Goal: Communication & Community: Answer question/provide support

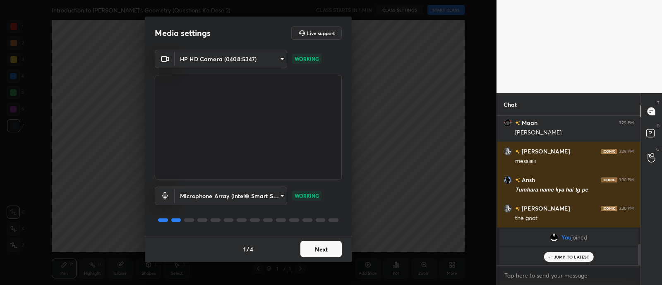
scroll to position [939, 0]
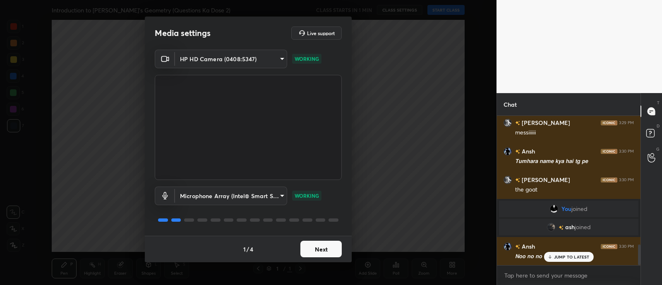
click at [321, 250] on button "Next" at bounding box center [320, 249] width 41 height 17
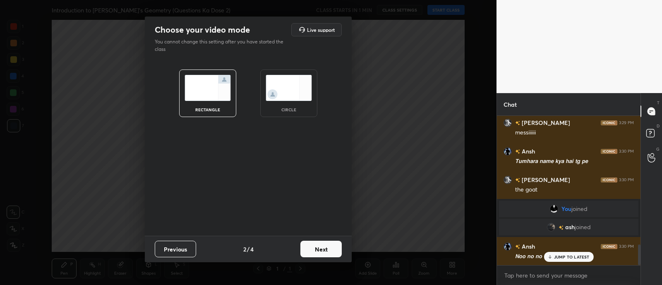
click at [317, 247] on button "Next" at bounding box center [320, 249] width 41 height 17
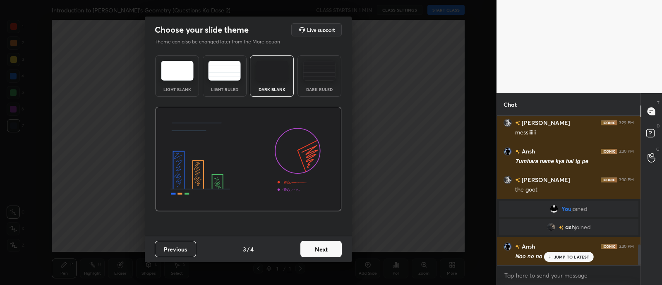
click at [312, 245] on button "Next" at bounding box center [320, 249] width 41 height 17
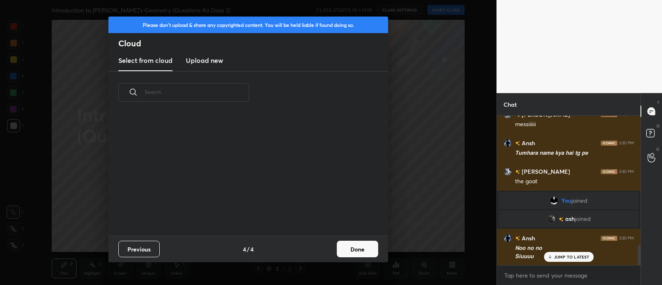
scroll to position [122, 266]
click at [209, 58] on h3 "Upload new" at bounding box center [204, 60] width 37 height 10
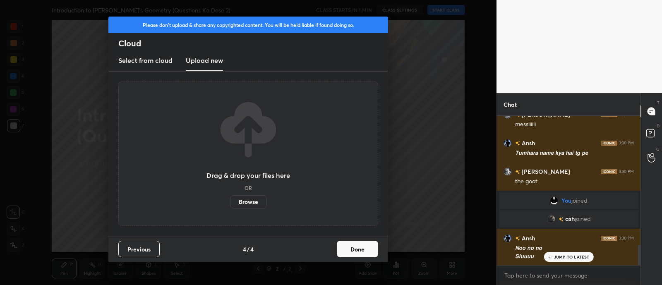
click at [248, 204] on label "Browse" at bounding box center [248, 201] width 37 height 13
click at [230, 204] on input "Browse" at bounding box center [230, 201] width 0 height 13
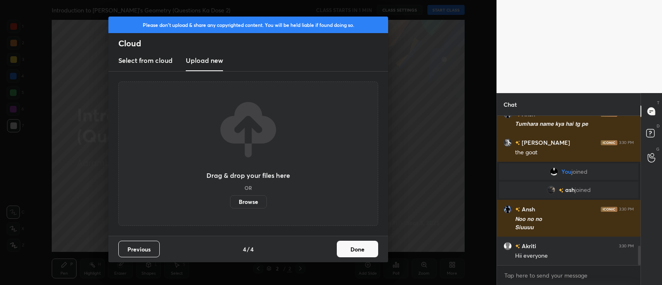
scroll to position [1005, 0]
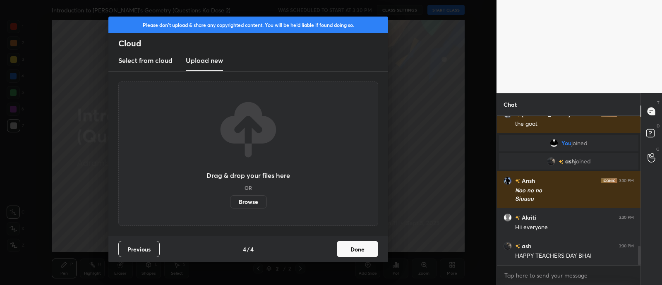
click at [239, 202] on label "Browse" at bounding box center [248, 201] width 37 height 13
click at [230, 202] on input "Browse" at bounding box center [230, 201] width 0 height 13
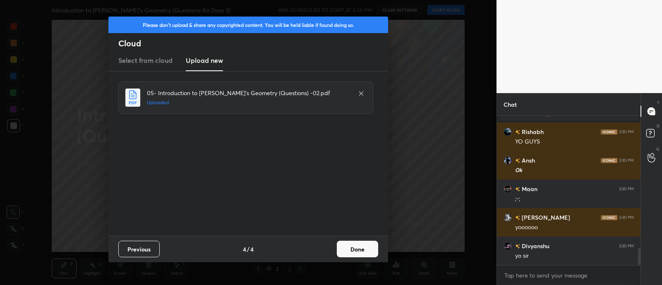
scroll to position [1171, 0]
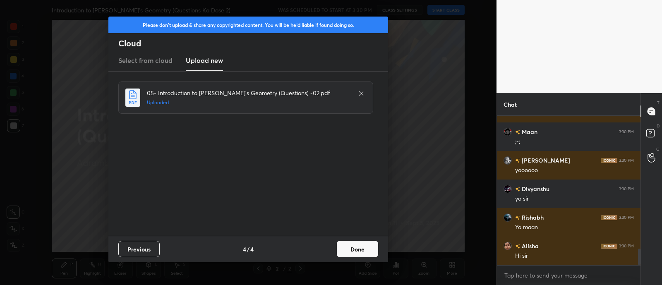
click at [346, 241] on button "Done" at bounding box center [357, 249] width 41 height 17
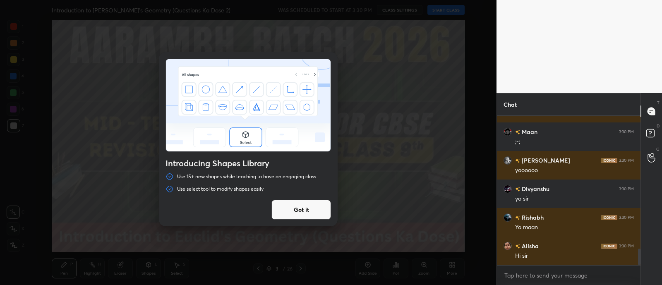
click at [309, 211] on button "Got it" at bounding box center [301, 210] width 60 height 20
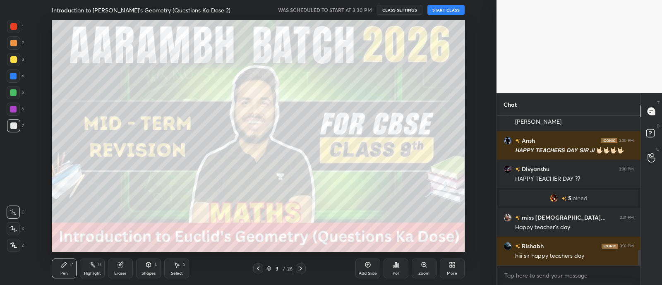
click at [441, 9] on button "START CLASS" at bounding box center [445, 10] width 37 height 10
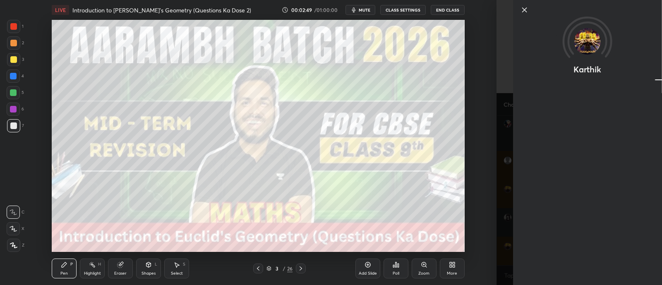
scroll to position [2205, 0]
click at [507, 218] on div "Karthik" at bounding box center [580, 142] width 166 height 285
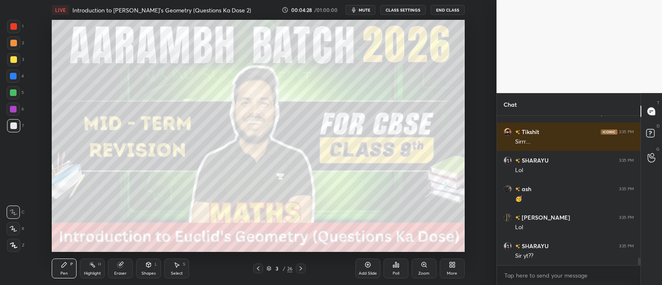
scroll to position [2795, 0]
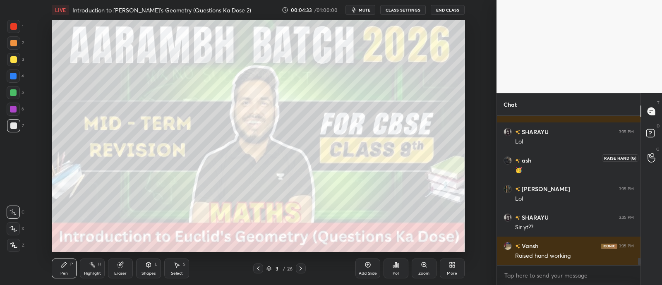
click at [654, 160] on icon at bounding box center [652, 158] width 8 height 10
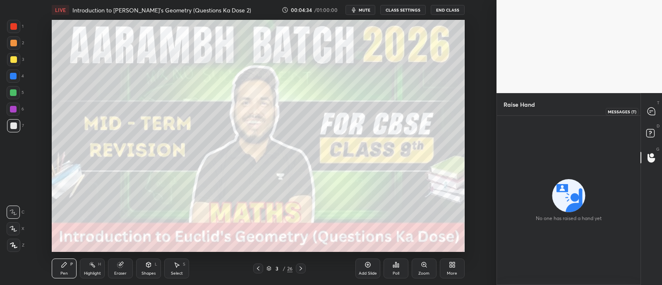
click at [648, 114] on icon at bounding box center [651, 111] width 9 height 9
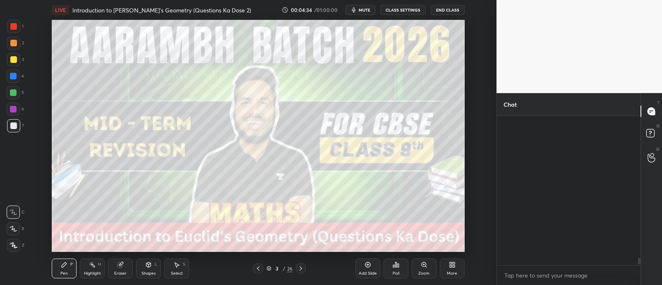
scroll to position [147, 141]
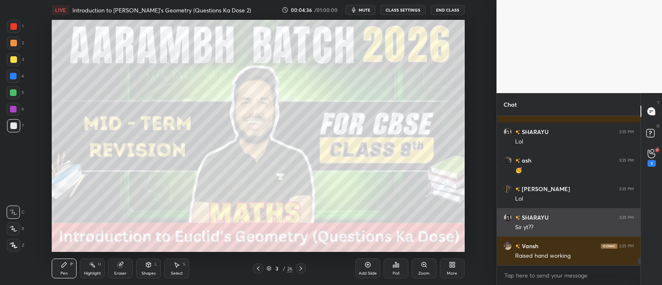
type textarea "x"
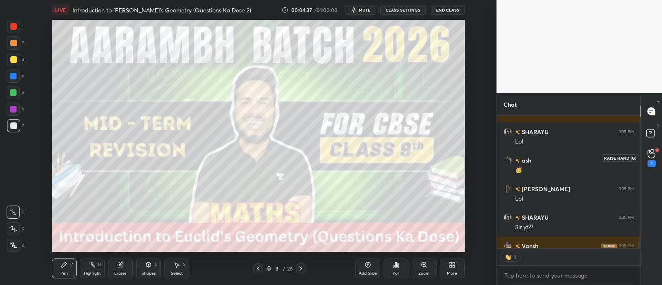
click at [652, 150] on icon at bounding box center [652, 154] width 8 height 10
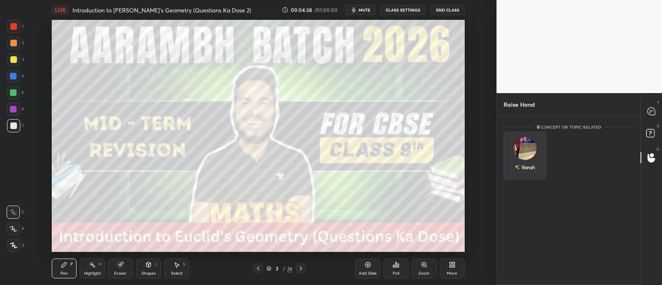
click at [521, 146] on img "grid" at bounding box center [525, 148] width 23 height 23
click at [523, 178] on div "[PERSON_NAME] INVITE" at bounding box center [525, 158] width 43 height 52
click at [534, 173] on button "INVITE" at bounding box center [525, 173] width 36 height 11
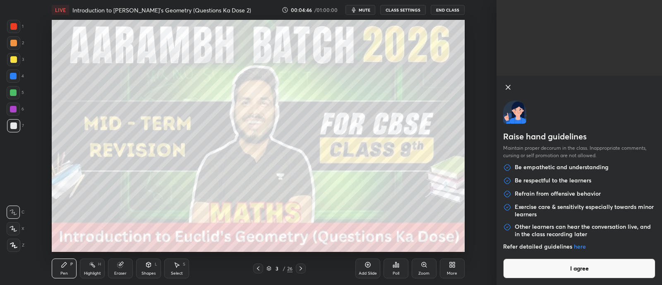
click at [578, 264] on button "I agree" at bounding box center [579, 269] width 152 height 20
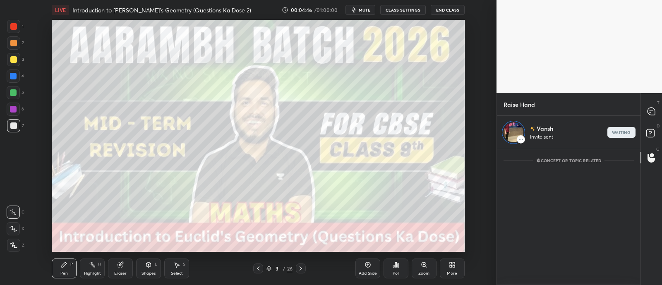
scroll to position [133, 141]
click at [655, 108] on icon at bounding box center [651, 111] width 9 height 9
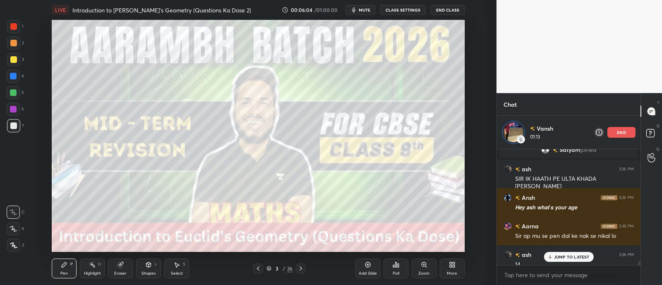
scroll to position [3317, 0]
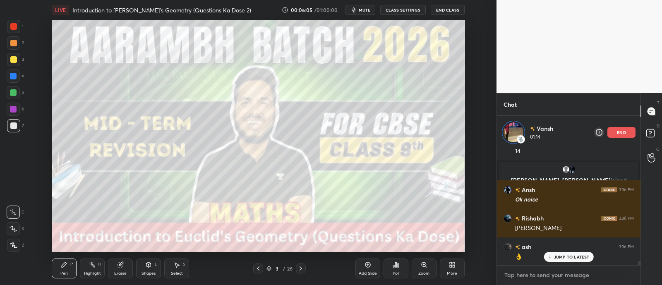
type textarea "x"
click at [540, 276] on textarea at bounding box center [569, 275] width 130 height 13
paste textarea "Dear Educators, Learners who are facing issue related to Chat or if they are no…"
type textarea "Dear Educators, Learners who are facing issue related to Chat or if they are no…"
type textarea "x"
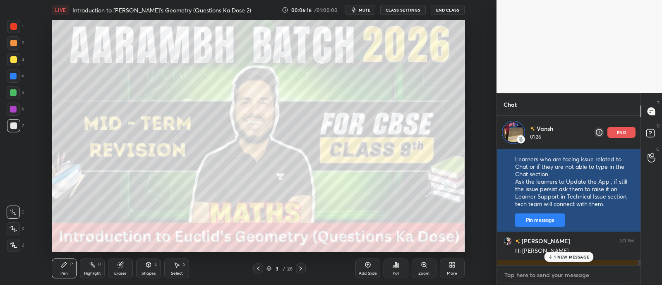
scroll to position [3458, 0]
click at [533, 226] on button "Pin message" at bounding box center [540, 219] width 50 height 13
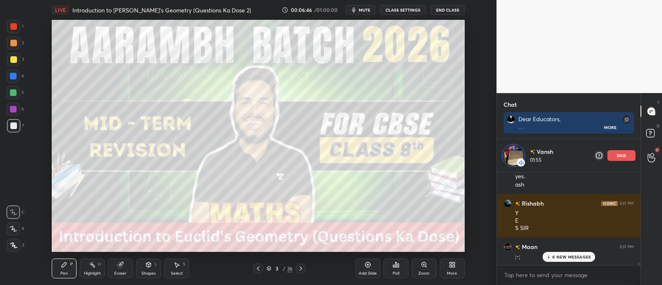
scroll to position [3597, 0]
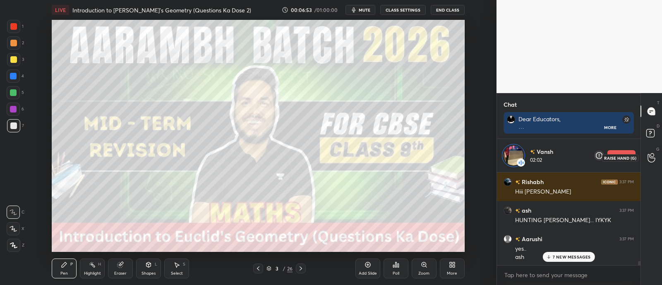
click at [650, 154] on icon at bounding box center [652, 158] width 8 height 10
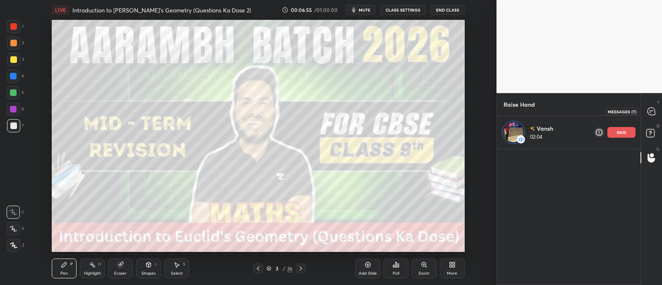
click at [648, 114] on icon at bounding box center [651, 111] width 9 height 9
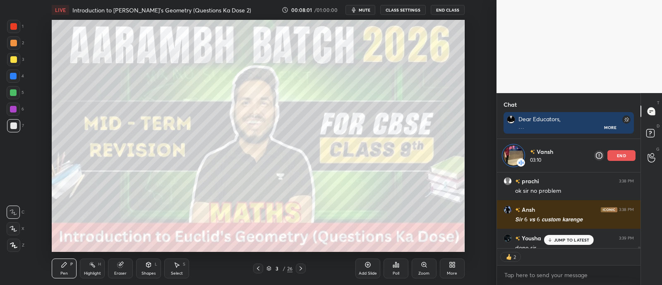
scroll to position [4521, 0]
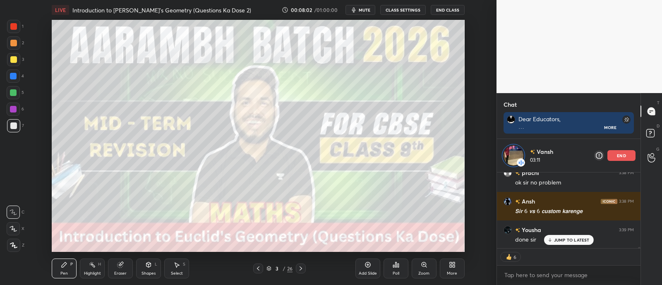
click at [557, 238] on p "JUMP TO LATEST" at bounding box center [572, 240] width 36 height 5
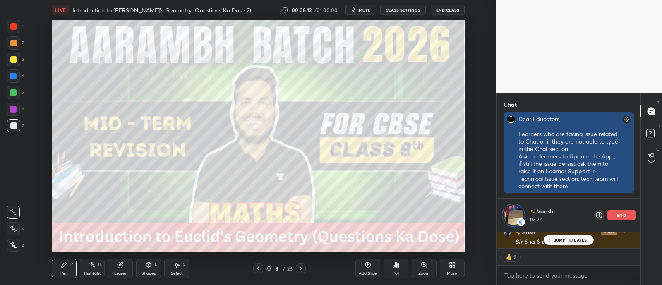
scroll to position [14, 141]
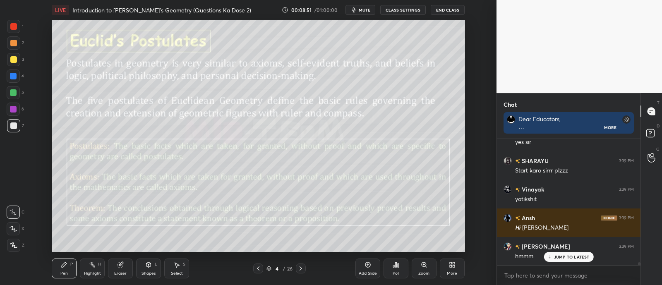
click at [8, 58] on div at bounding box center [13, 59] width 13 height 13
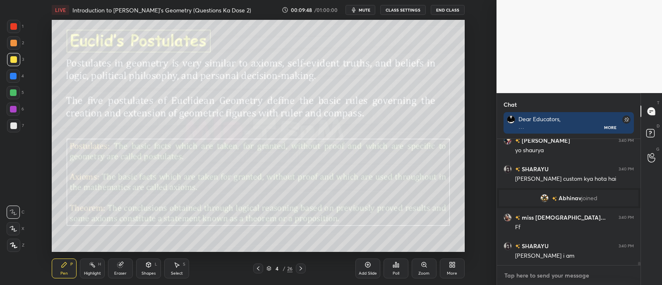
scroll to position [4608, 0]
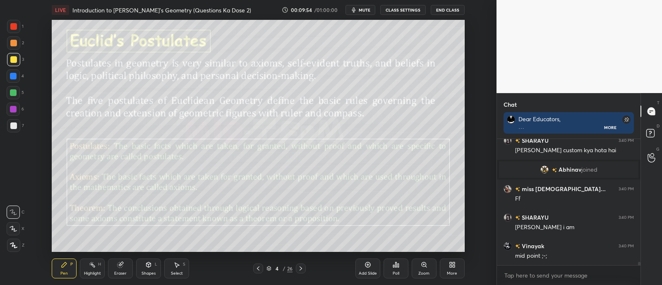
click at [303, 268] on icon at bounding box center [301, 268] width 7 height 7
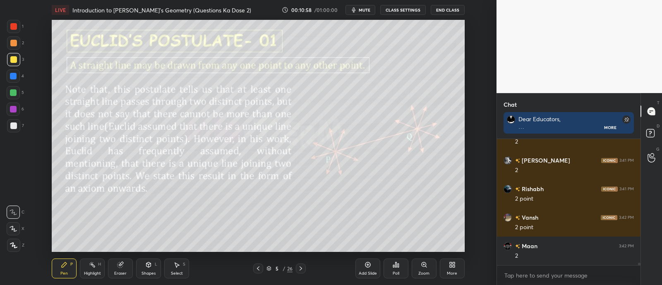
scroll to position [6394, 0]
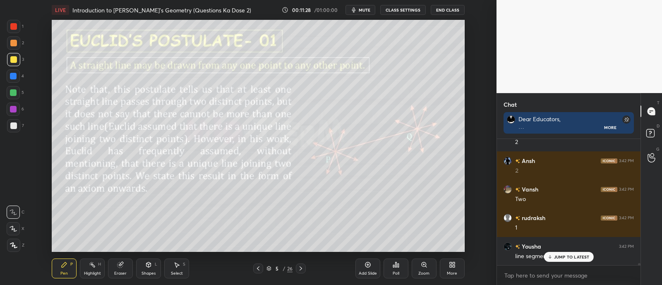
click at [13, 93] on div at bounding box center [13, 92] width 7 height 7
click at [14, 109] on div at bounding box center [13, 109] width 7 height 7
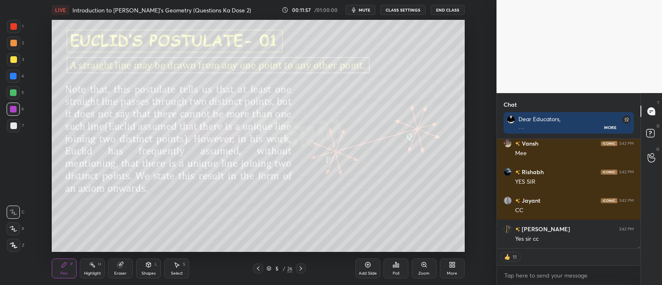
scroll to position [7230, 0]
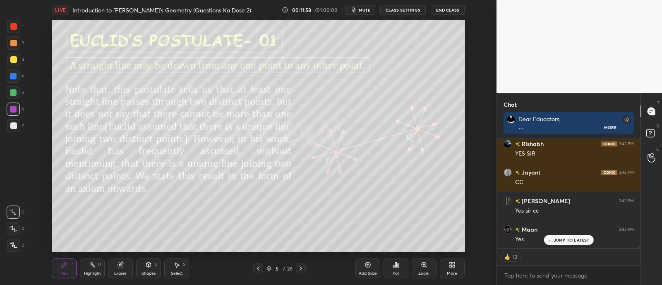
click at [11, 44] on div at bounding box center [13, 43] width 7 height 7
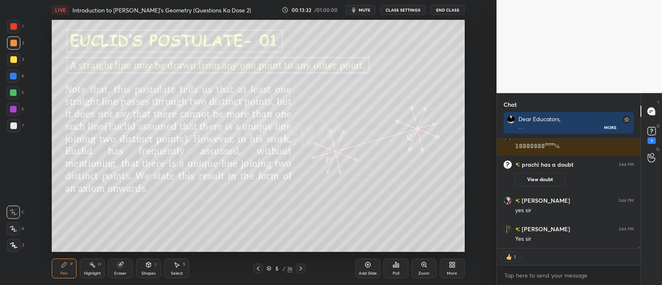
scroll to position [6846, 0]
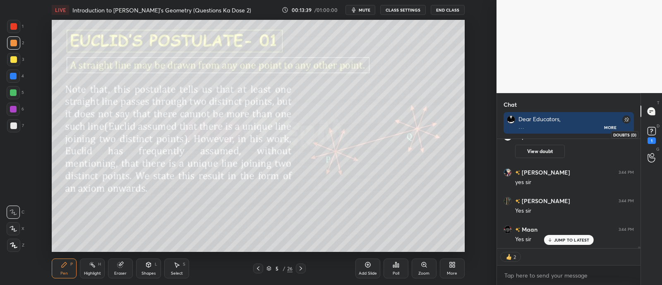
click at [653, 130] on rect at bounding box center [652, 131] width 8 height 8
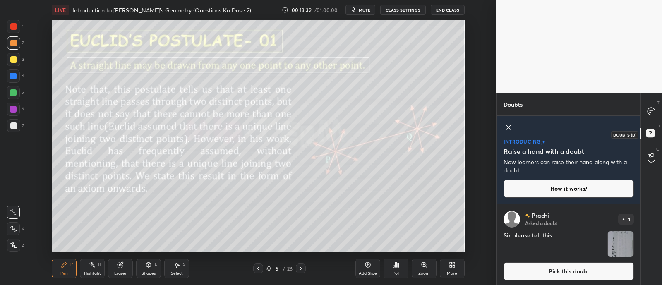
scroll to position [79, 141]
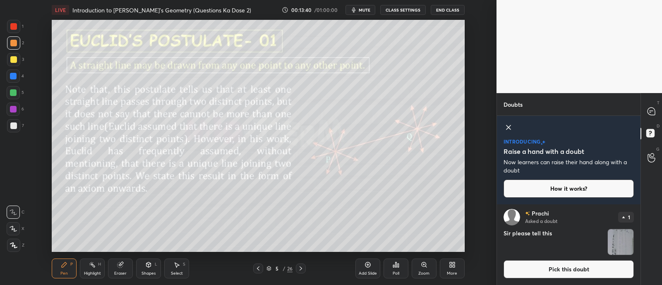
click at [627, 246] on img "grid" at bounding box center [621, 242] width 26 height 26
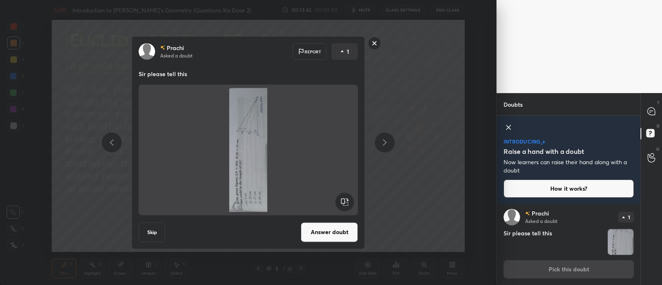
click at [343, 197] on rect at bounding box center [344, 201] width 19 height 19
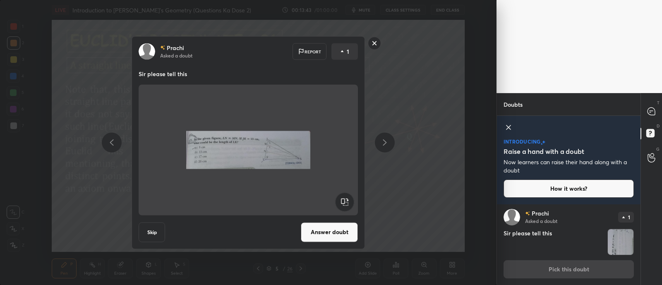
click at [318, 222] on button "Answer doubt" at bounding box center [329, 232] width 57 height 20
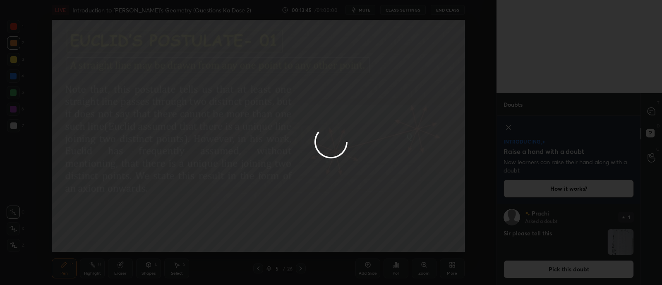
scroll to position [0, 0]
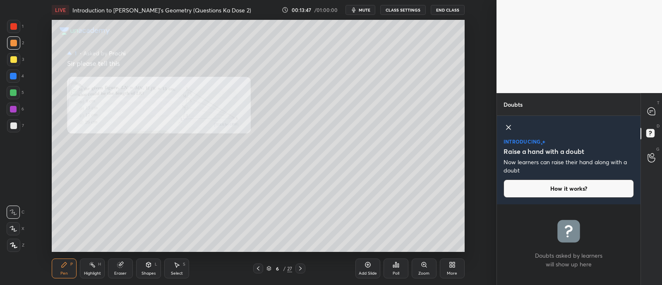
click at [423, 264] on icon at bounding box center [424, 264] width 5 height 5
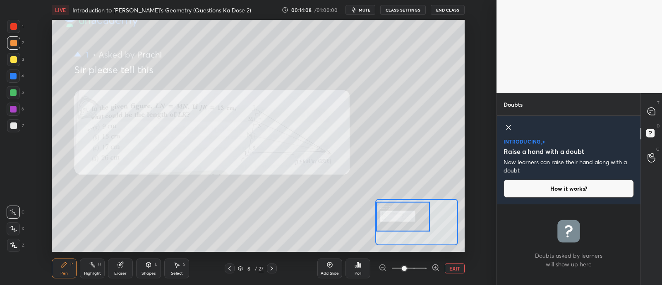
click at [507, 126] on icon at bounding box center [509, 127] width 4 height 4
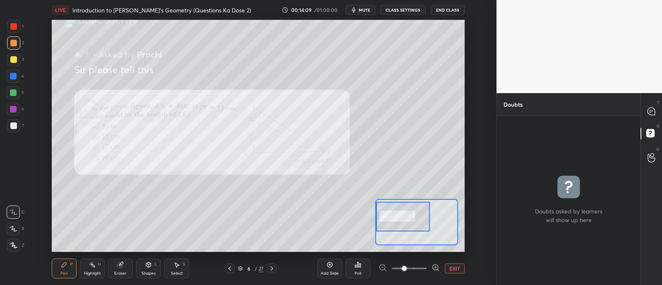
click at [648, 117] on div at bounding box center [651, 111] width 17 height 15
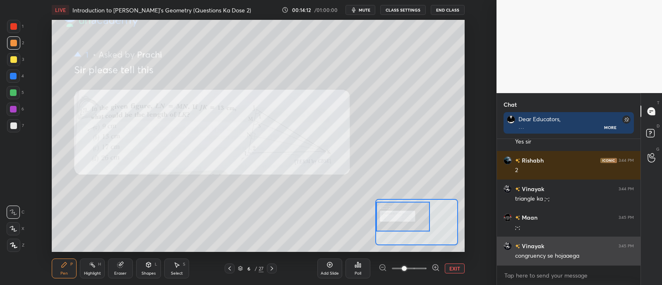
scroll to position [7028, 0]
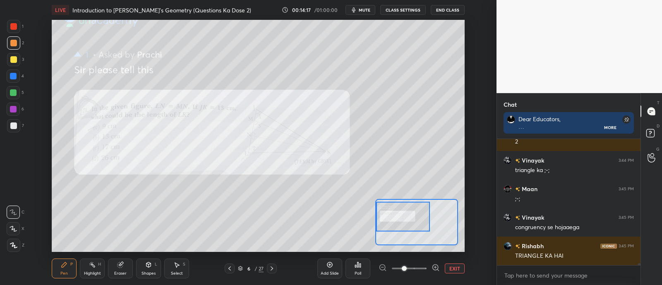
click at [10, 76] on div at bounding box center [13, 76] width 7 height 7
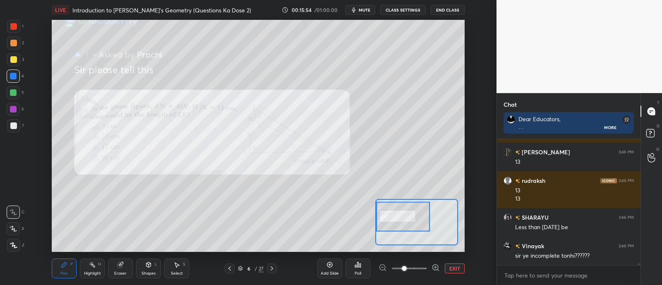
scroll to position [7371, 0]
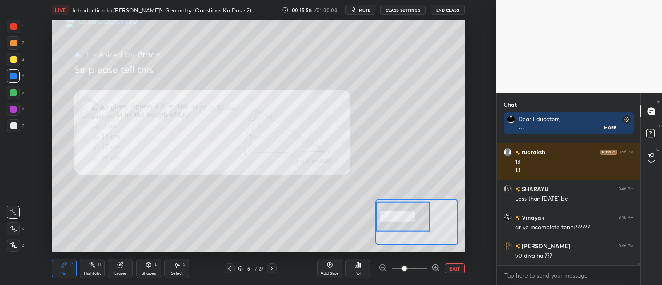
click at [12, 109] on div at bounding box center [13, 109] width 7 height 7
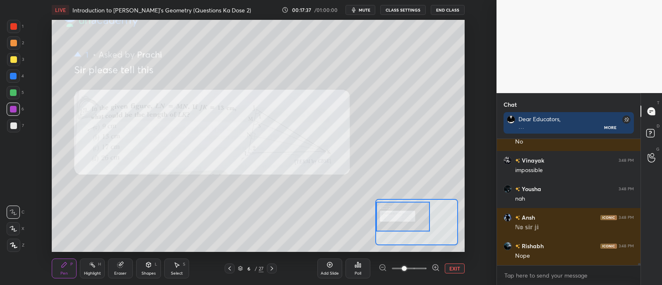
scroll to position [8289, 0]
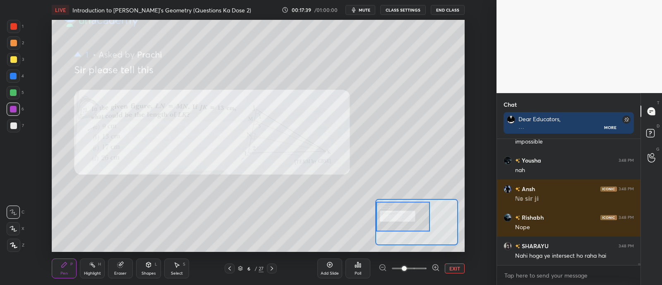
click at [12, 89] on div at bounding box center [13, 92] width 7 height 7
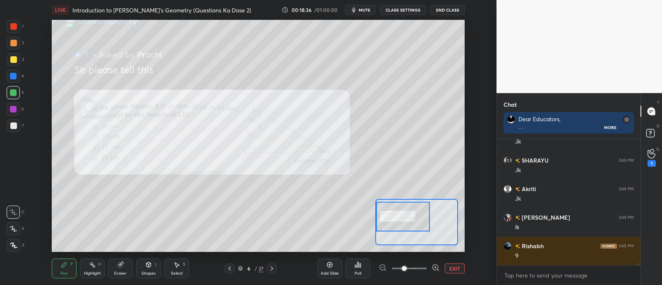
scroll to position [8133, 0]
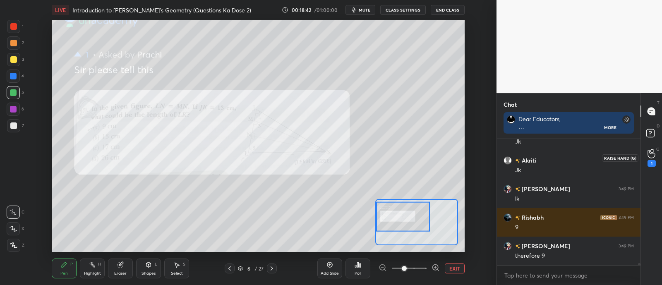
click at [648, 151] on icon at bounding box center [652, 154] width 8 height 10
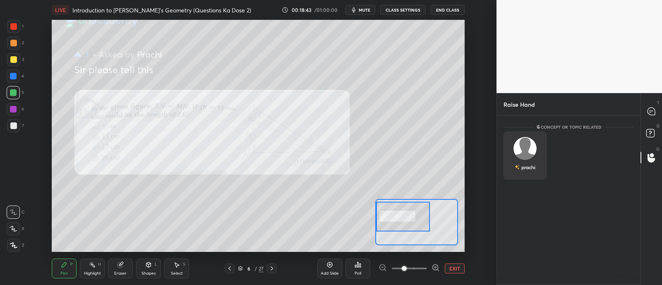
click at [519, 148] on img "grid" at bounding box center [525, 148] width 23 height 23
click at [522, 172] on button "INVITE" at bounding box center [525, 173] width 36 height 11
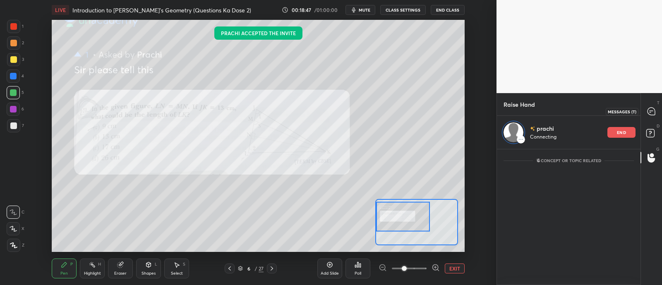
click at [652, 111] on icon at bounding box center [651, 111] width 3 height 0
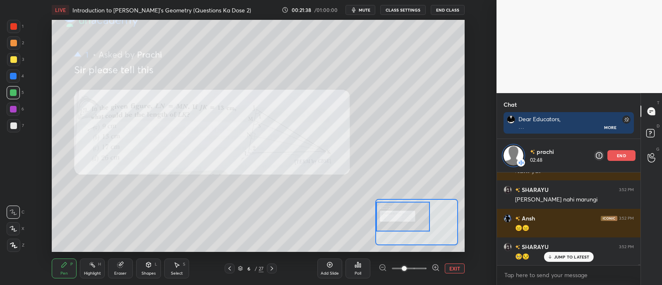
scroll to position [8640, 0]
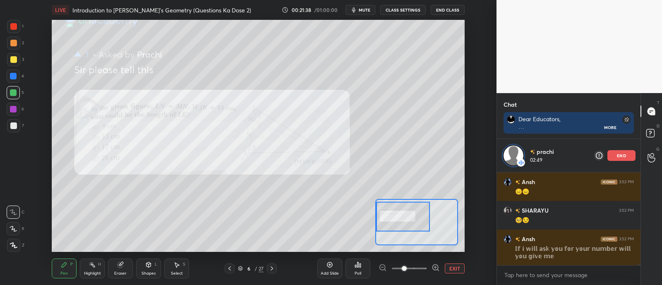
click at [16, 40] on div at bounding box center [13, 42] width 13 height 13
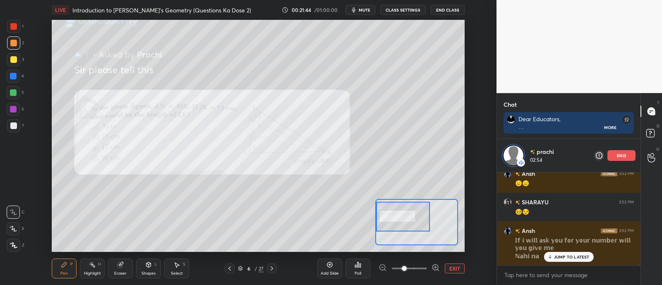
scroll to position [8676, 0]
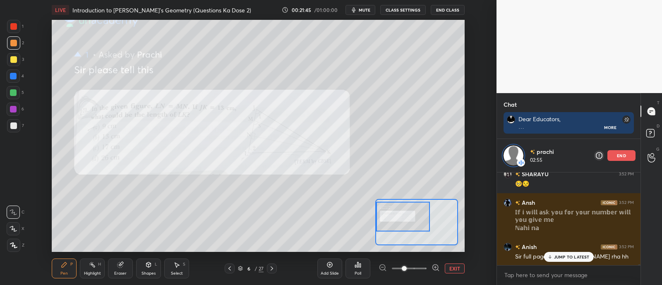
click at [22, 26] on div "1" at bounding box center [15, 26] width 17 height 13
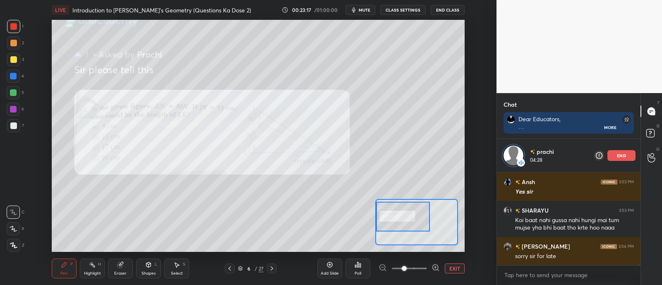
scroll to position [9005, 0]
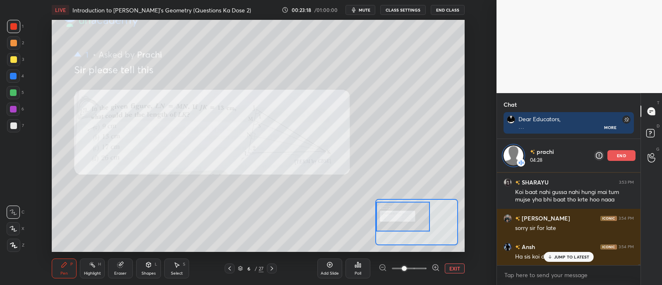
click at [615, 150] on div "end" at bounding box center [621, 155] width 28 height 11
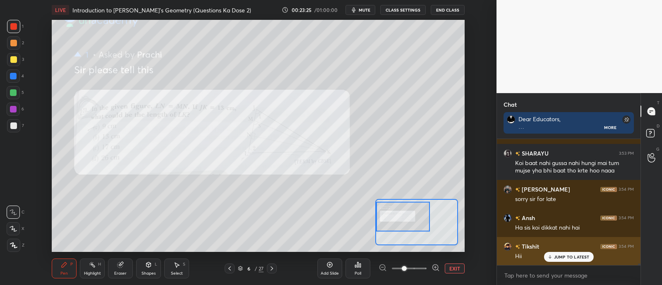
click at [557, 251] on div "Hii" at bounding box center [574, 256] width 119 height 10
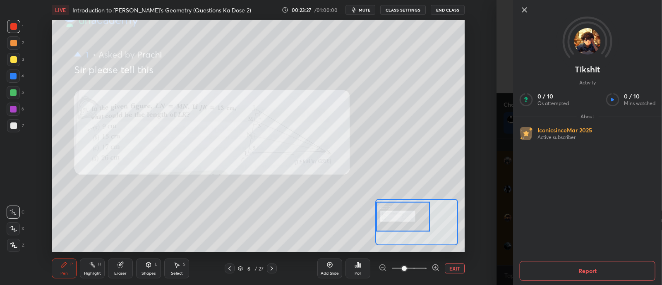
click at [454, 269] on button "EXIT" at bounding box center [455, 269] width 20 height 10
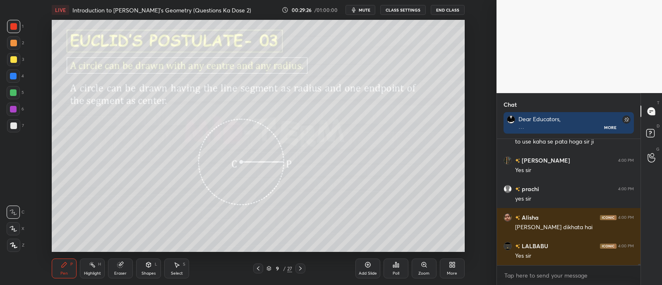
scroll to position [12535, 0]
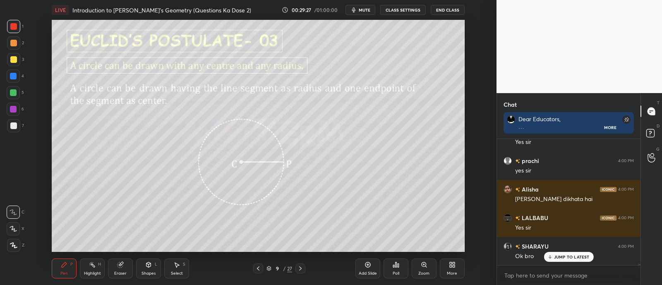
click at [10, 59] on div at bounding box center [13, 59] width 13 height 13
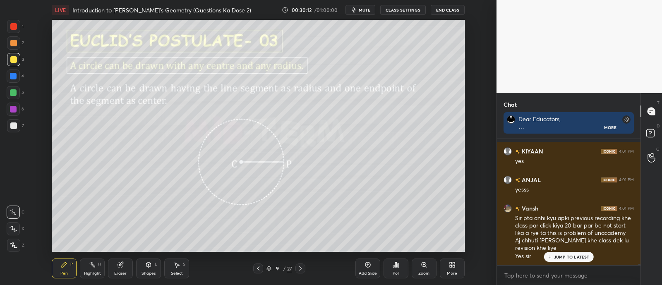
scroll to position [2, 2]
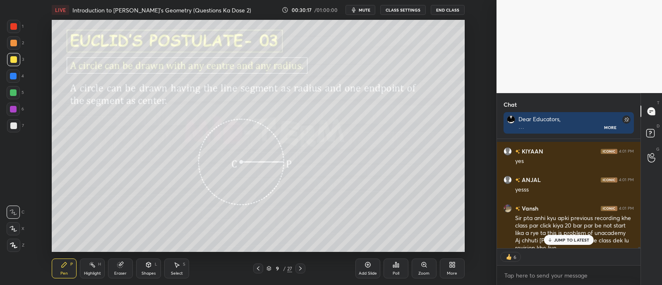
click at [569, 235] on div "JUMP TO LATEST" at bounding box center [569, 240] width 50 height 10
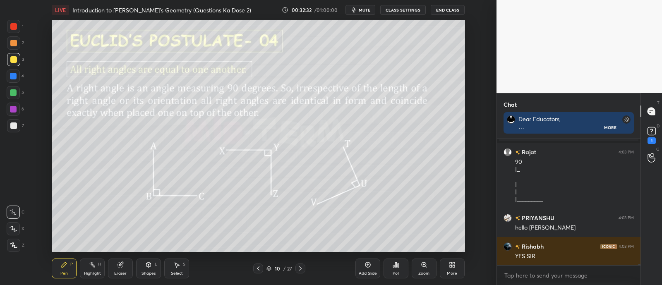
scroll to position [12810, 0]
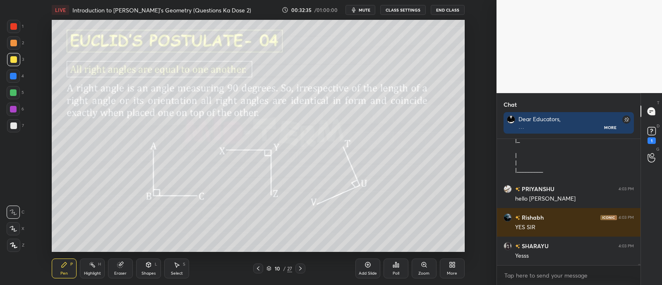
click at [365, 263] on icon at bounding box center [368, 265] width 7 height 7
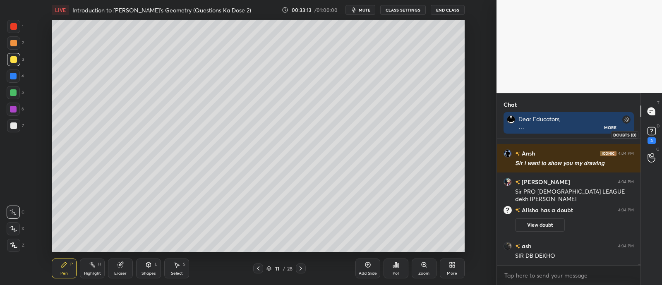
scroll to position [13126, 0]
click at [651, 129] on rect at bounding box center [652, 131] width 8 height 8
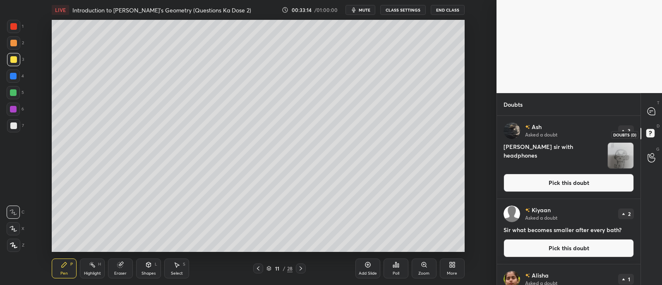
scroll to position [167, 141]
click at [588, 182] on button "Pick this doubt" at bounding box center [569, 183] width 130 height 18
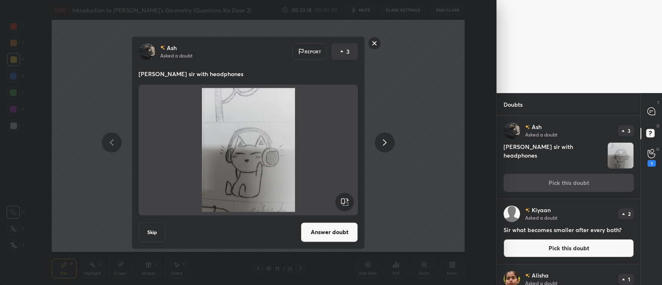
click at [329, 231] on button "Answer doubt" at bounding box center [329, 232] width 57 height 20
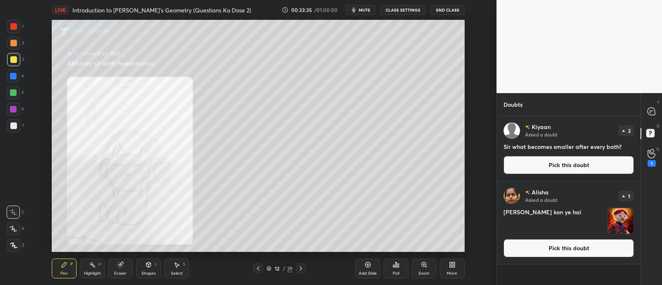
click at [527, 245] on button "Pick this doubt" at bounding box center [569, 248] width 130 height 18
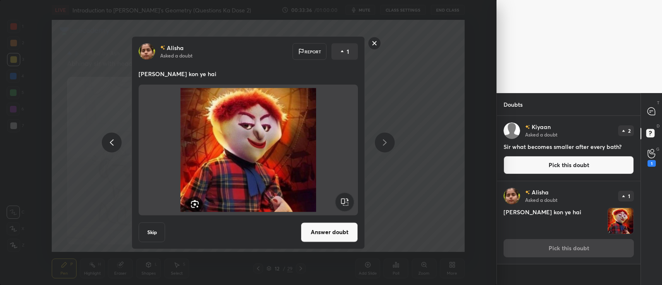
click at [346, 231] on button "Answer doubt" at bounding box center [329, 232] width 57 height 20
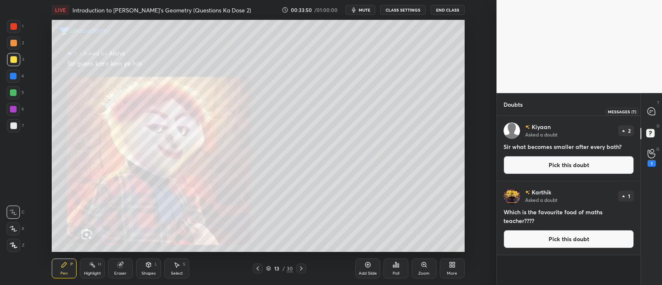
click at [653, 113] on icon at bounding box center [651, 111] width 7 height 7
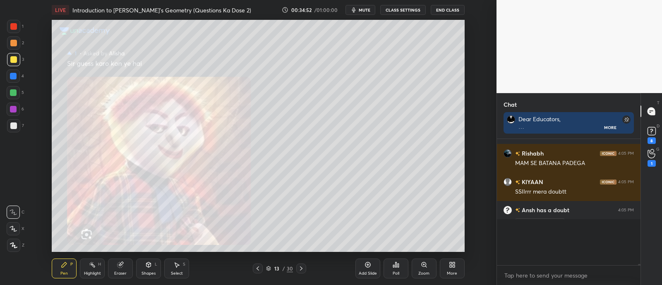
scroll to position [2, 2]
click at [654, 131] on rect at bounding box center [652, 131] width 8 height 8
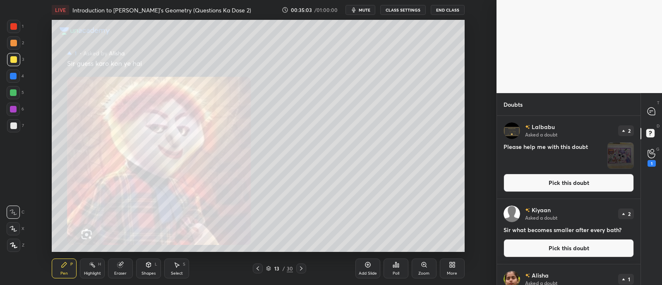
click at [534, 191] on button "Pick this doubt" at bounding box center [569, 183] width 130 height 18
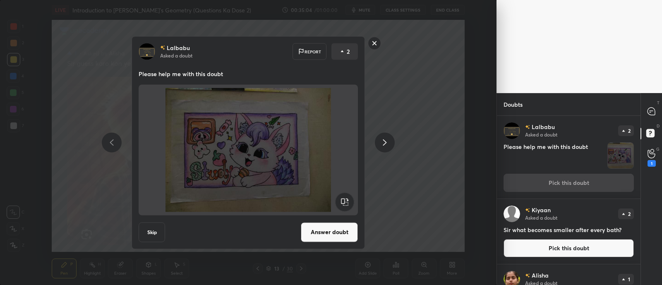
click at [329, 234] on button "Answer doubt" at bounding box center [329, 232] width 57 height 20
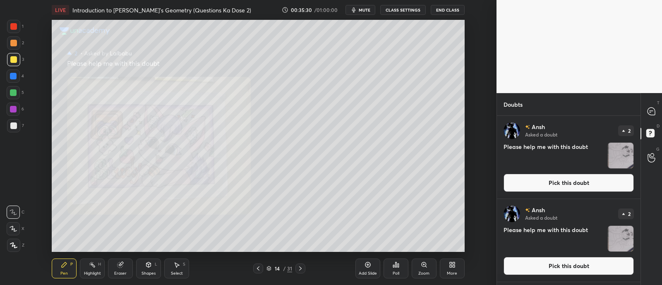
click at [555, 179] on button "Pick this doubt" at bounding box center [569, 183] width 130 height 18
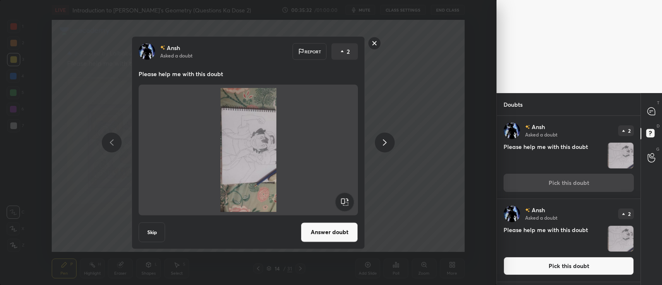
click at [328, 231] on button "Answer doubt" at bounding box center [329, 232] width 57 height 20
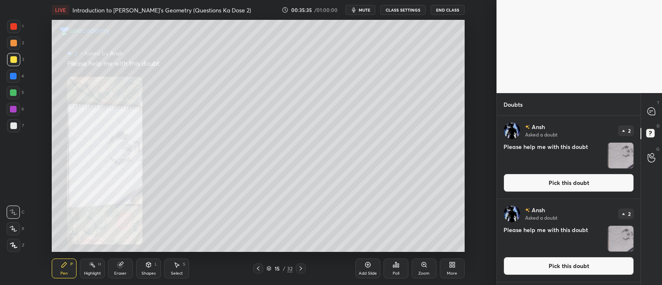
click at [422, 267] on icon at bounding box center [424, 265] width 7 height 7
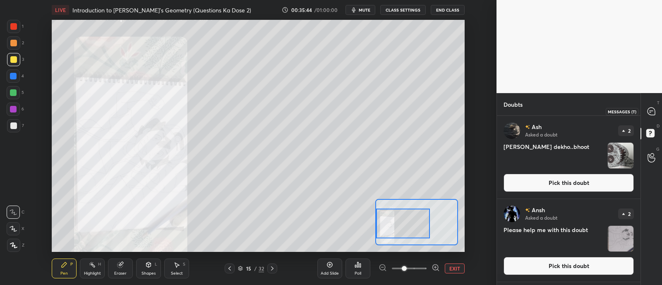
click at [650, 109] on icon at bounding box center [651, 111] width 7 height 7
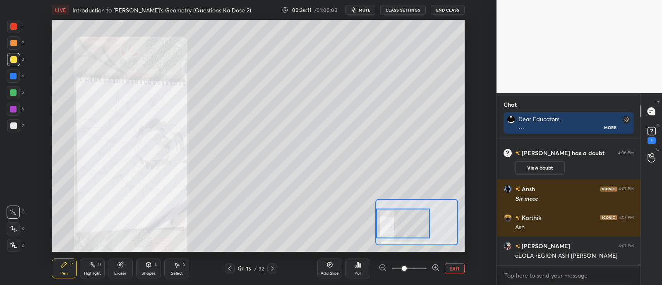
scroll to position [14779, 0]
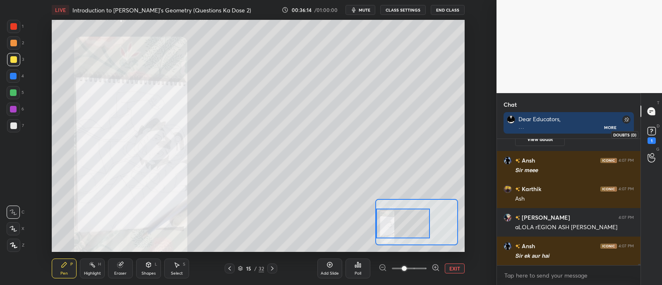
click at [653, 135] on rect at bounding box center [652, 131] width 8 height 8
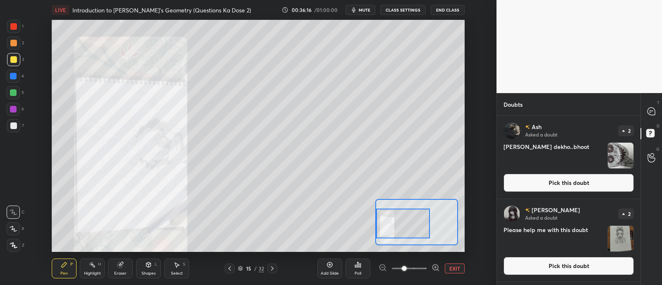
scroll to position [35, 0]
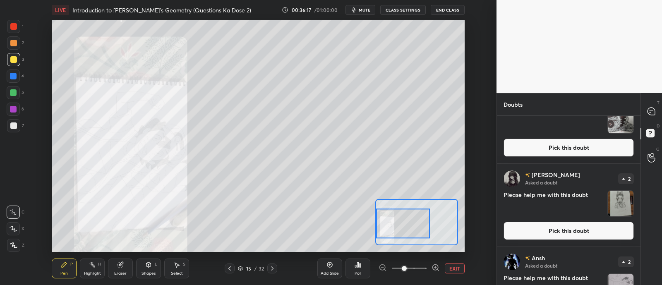
click at [553, 223] on button "Pick this doubt" at bounding box center [569, 231] width 130 height 18
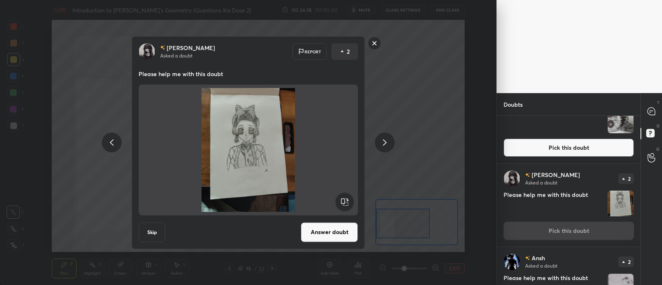
click at [335, 235] on button "Answer doubt" at bounding box center [329, 232] width 57 height 20
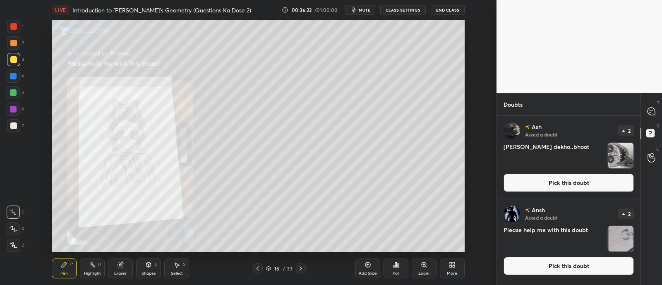
click at [422, 268] on div "Zoom" at bounding box center [424, 269] width 25 height 20
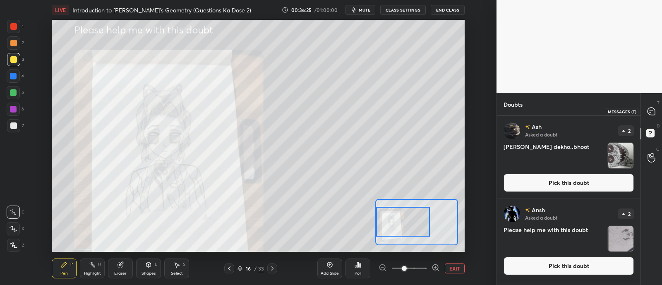
click at [644, 112] on div at bounding box center [651, 111] width 17 height 15
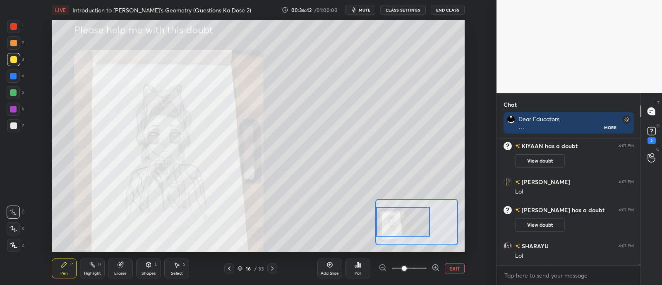
scroll to position [15052, 0]
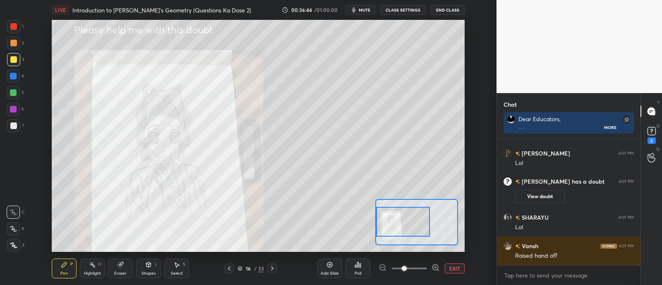
click at [454, 266] on button "EXIT" at bounding box center [455, 269] width 20 height 10
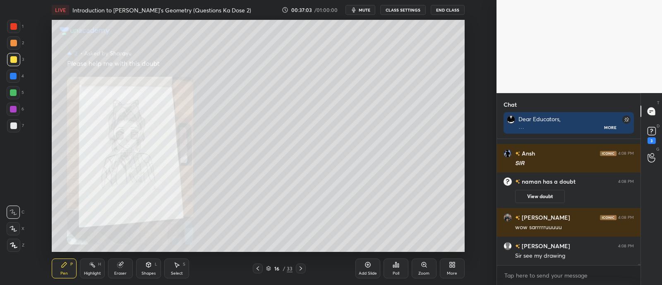
scroll to position [15265, 0]
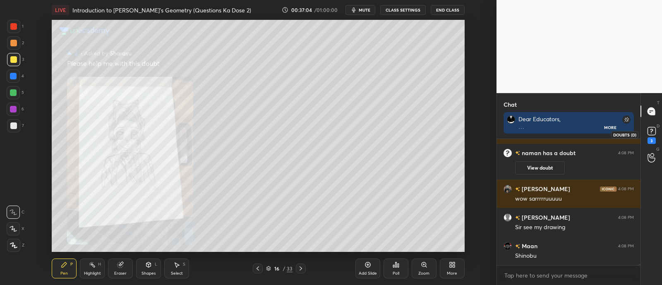
click at [652, 133] on rect at bounding box center [652, 131] width 8 height 8
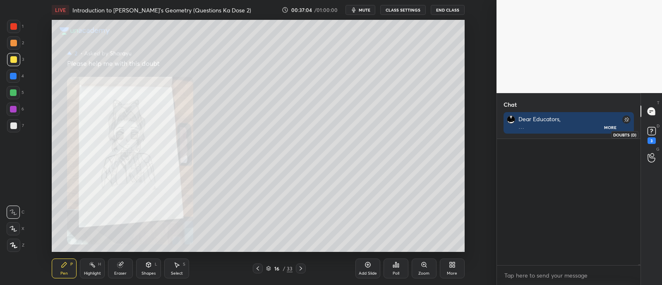
scroll to position [167, 141]
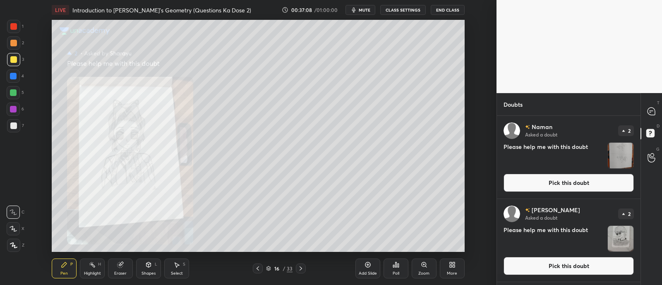
click at [571, 261] on button "Pick this doubt" at bounding box center [569, 266] width 130 height 18
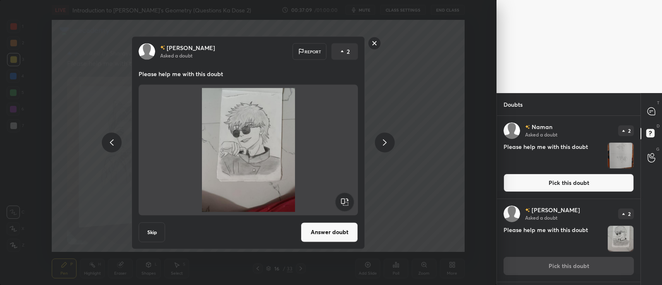
click at [335, 238] on button "Answer doubt" at bounding box center [329, 232] width 57 height 20
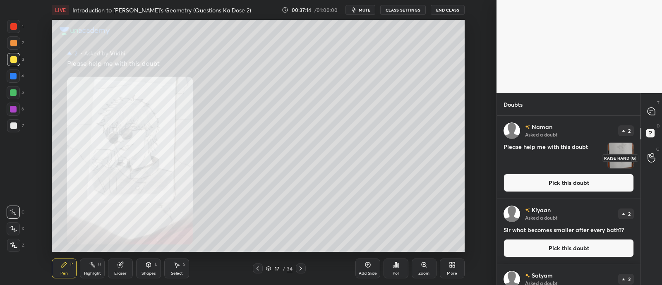
click at [653, 162] on icon at bounding box center [651, 158] width 7 height 8
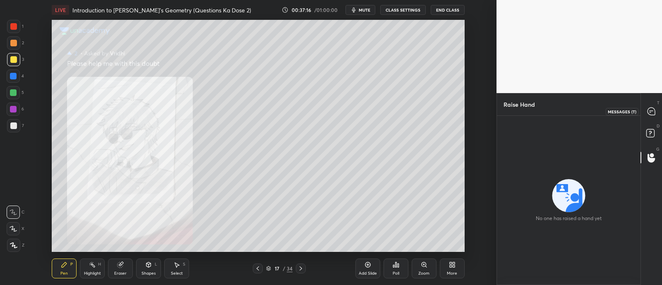
click at [643, 106] on div at bounding box center [651, 111] width 17 height 15
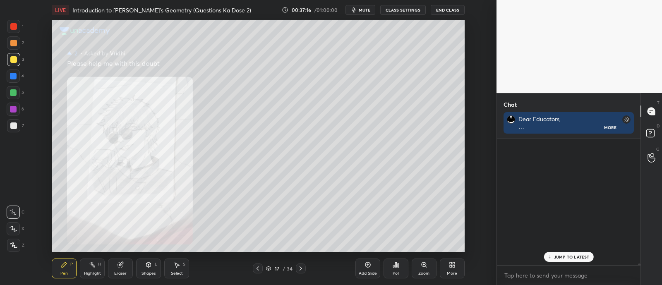
scroll to position [124, 141]
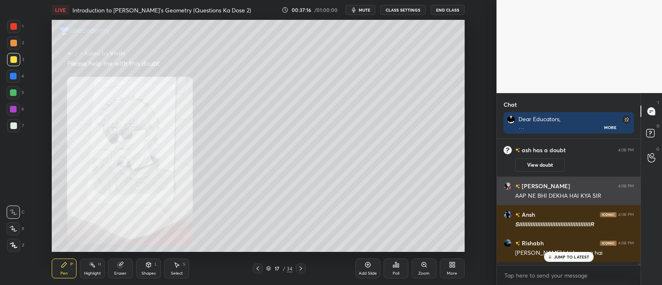
click at [590, 187] on div "[PERSON_NAME] 4:08 PM" at bounding box center [569, 186] width 130 height 9
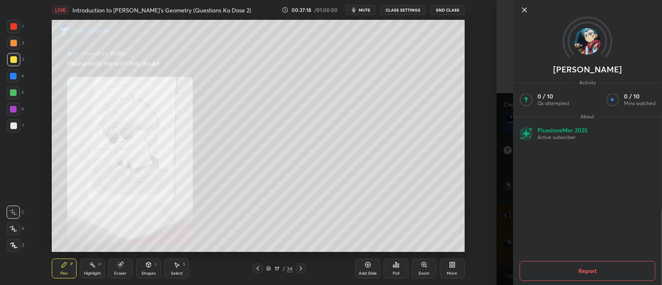
click at [525, 8] on icon at bounding box center [525, 10] width 10 height 10
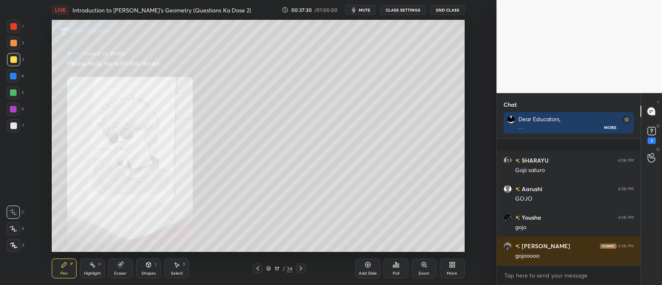
scroll to position [15985, 0]
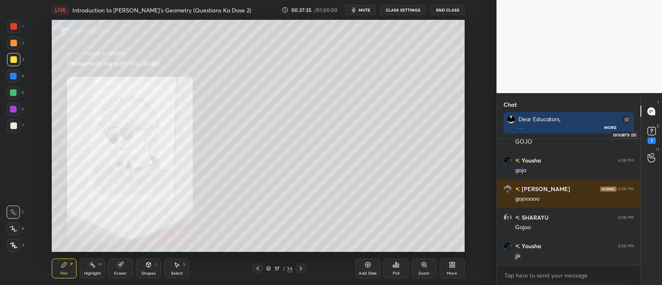
click at [654, 134] on rect at bounding box center [652, 131] width 8 height 8
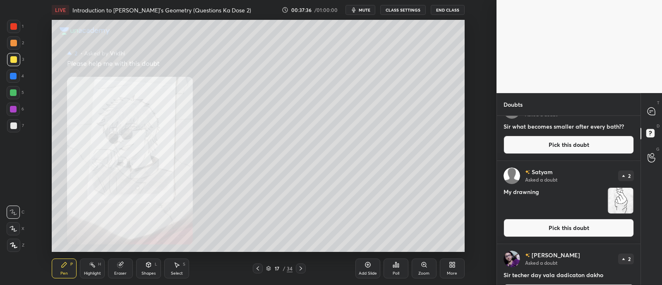
scroll to position [104, 0]
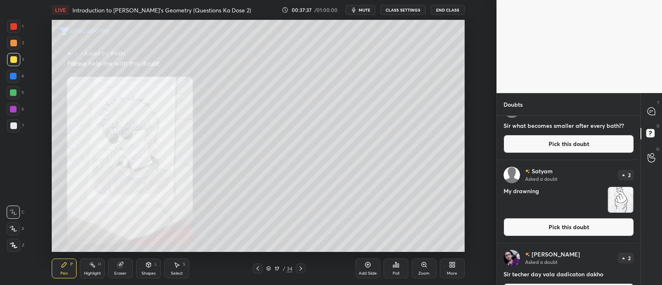
click at [544, 230] on button "Pick this doubt" at bounding box center [569, 227] width 130 height 18
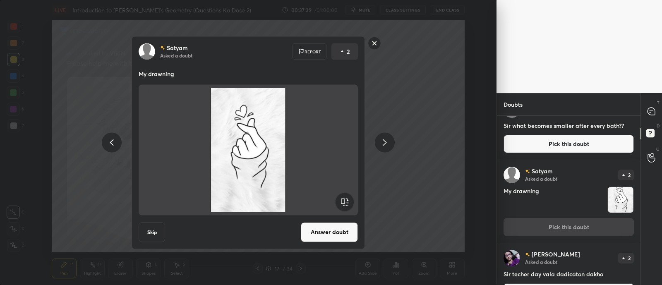
click at [341, 234] on button "Answer doubt" at bounding box center [329, 232] width 57 height 20
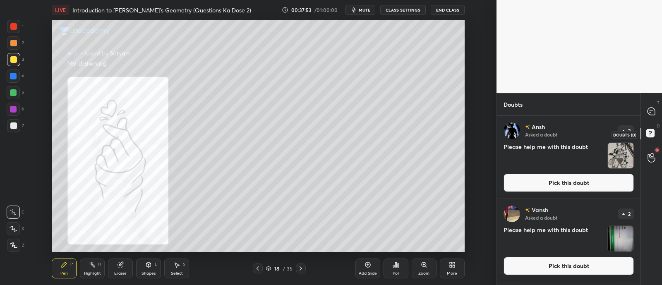
click at [653, 133] on rect at bounding box center [650, 134] width 8 height 8
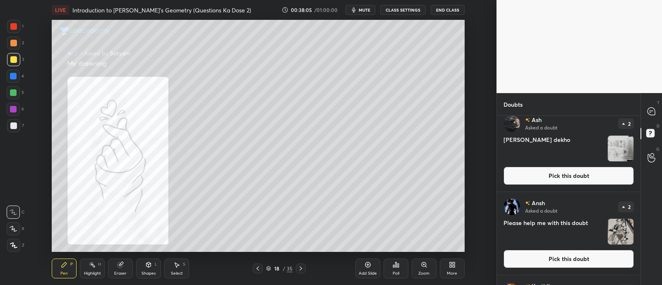
scroll to position [857, 0]
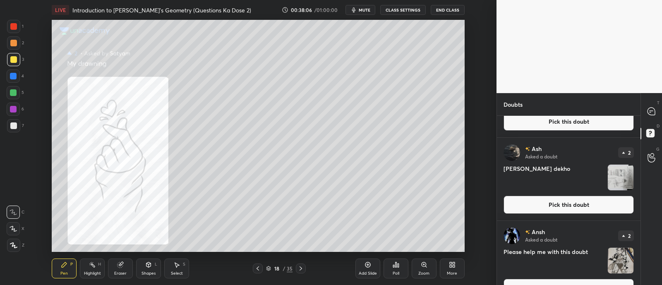
click at [544, 205] on button "Pick this doubt" at bounding box center [569, 205] width 130 height 18
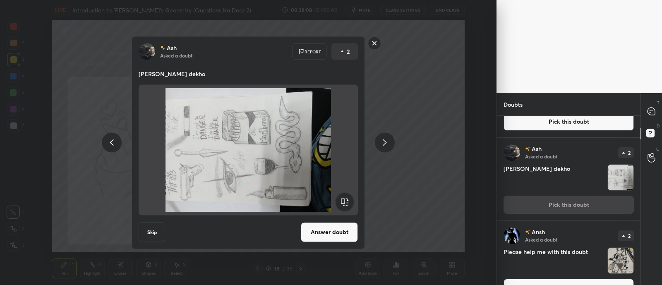
click at [343, 201] on rect at bounding box center [344, 201] width 19 height 19
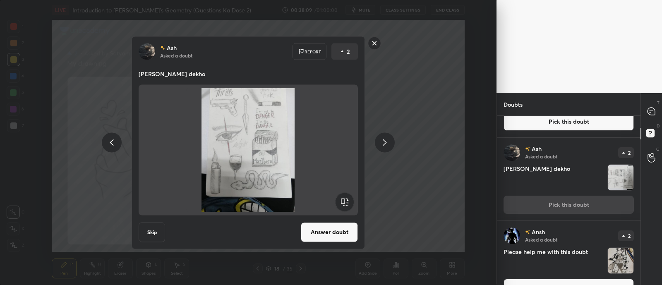
click at [326, 231] on button "Answer doubt" at bounding box center [329, 232] width 57 height 20
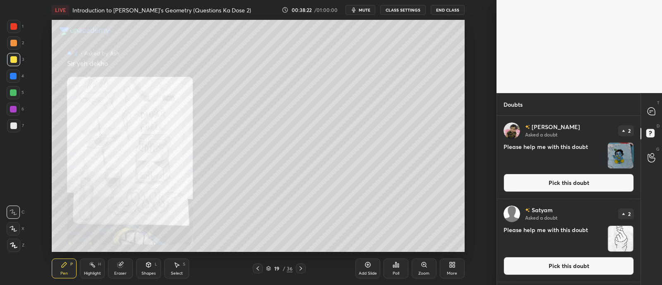
click at [552, 184] on button "Pick this doubt" at bounding box center [569, 183] width 130 height 18
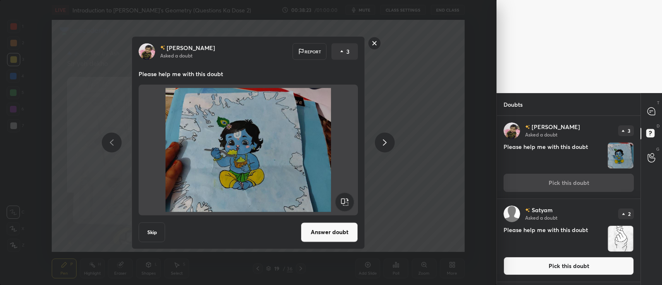
click at [331, 231] on button "Answer doubt" at bounding box center [329, 232] width 57 height 20
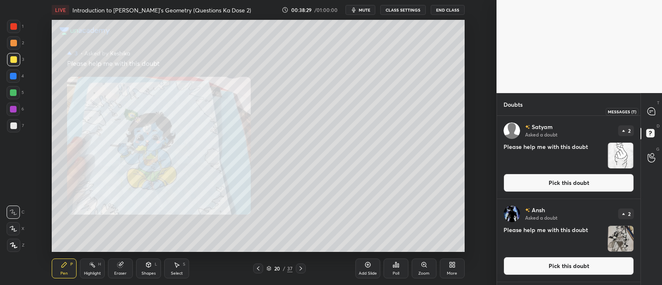
click at [652, 113] on icon at bounding box center [651, 111] width 7 height 7
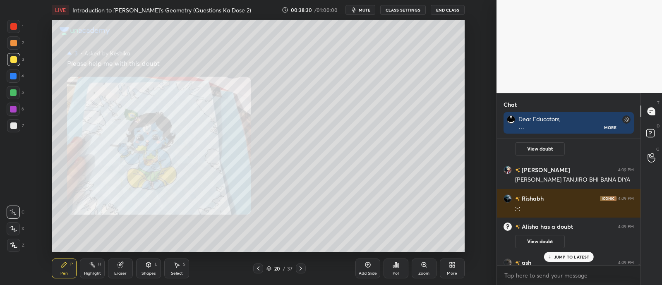
scroll to position [16276, 0]
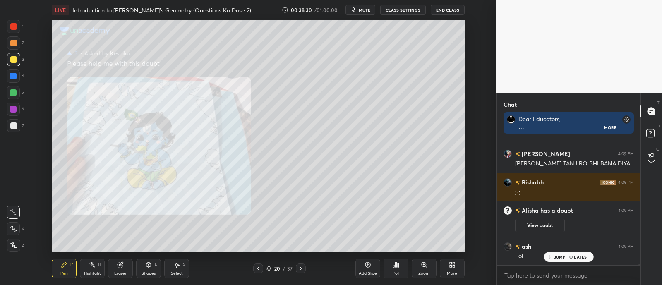
click at [547, 221] on button "View doubt" at bounding box center [540, 225] width 50 height 13
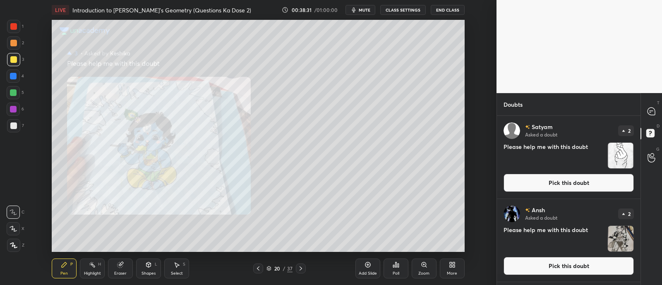
scroll to position [167, 141]
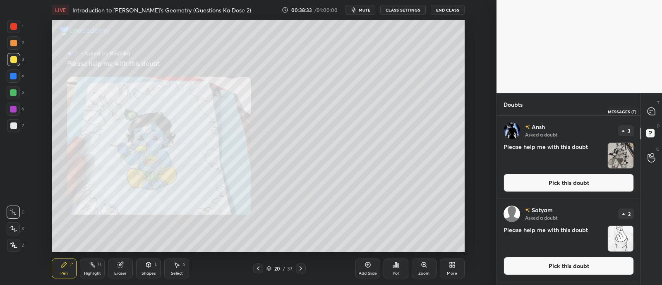
click at [652, 104] on div at bounding box center [651, 111] width 17 height 15
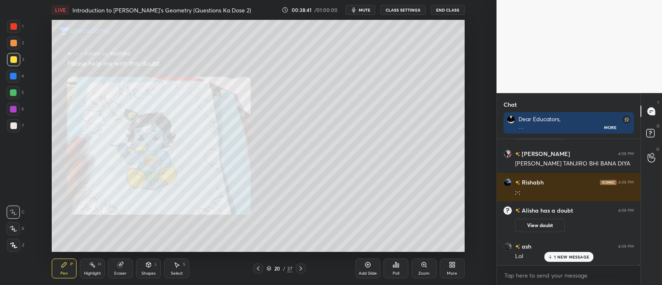
scroll to position [16336, 0]
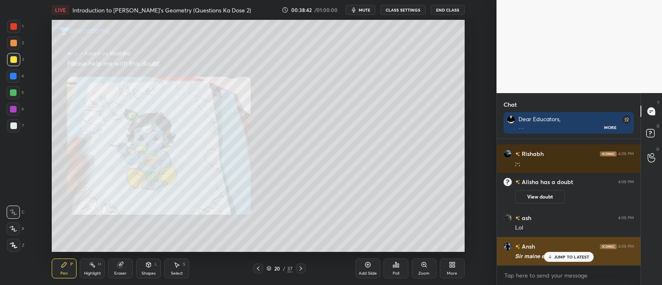
click at [551, 259] on icon at bounding box center [549, 257] width 5 height 5
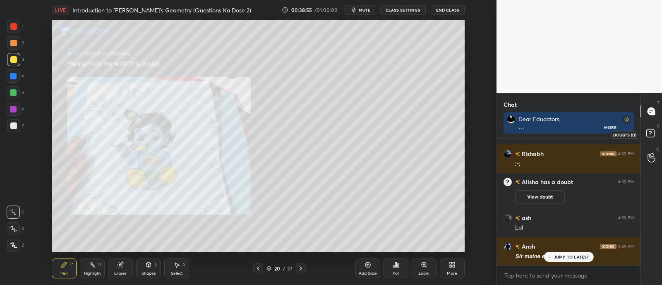
click at [652, 131] on rect at bounding box center [650, 134] width 8 height 8
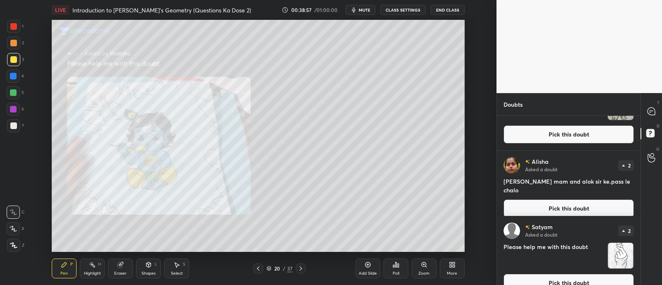
scroll to position [70, 0]
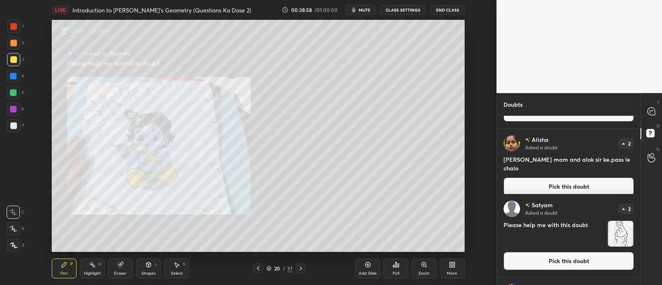
click at [540, 221] on h4 "Please help me with this doubt" at bounding box center [554, 234] width 101 height 26
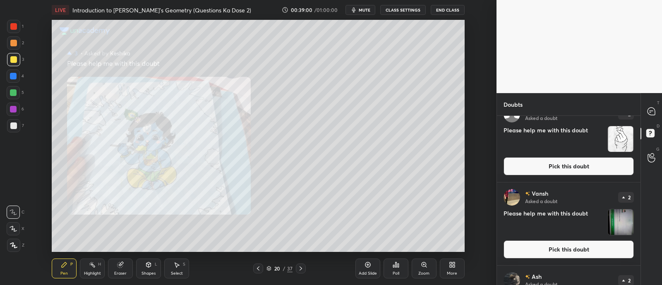
scroll to position [166, 0]
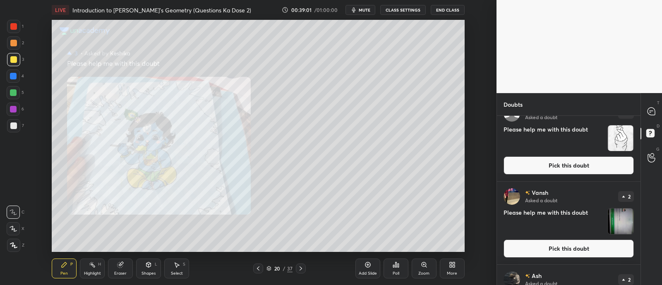
click at [622, 223] on img "grid" at bounding box center [621, 222] width 26 height 26
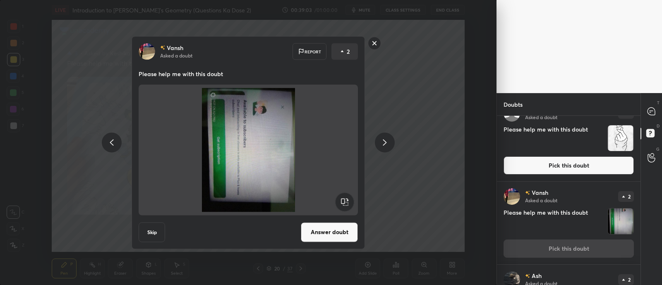
click at [346, 199] on rect at bounding box center [344, 201] width 19 height 19
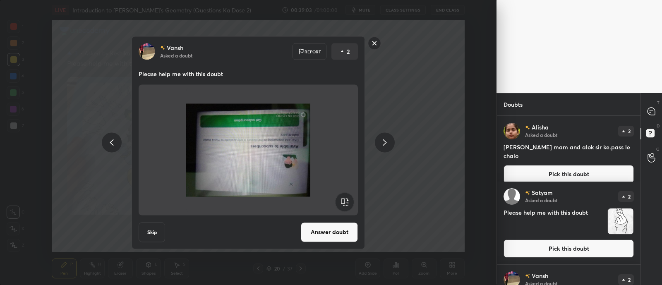
click at [346, 200] on rect at bounding box center [344, 201] width 19 height 19
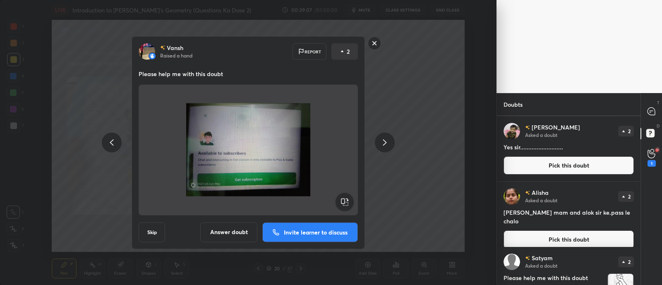
click at [375, 47] on rect at bounding box center [374, 43] width 13 height 13
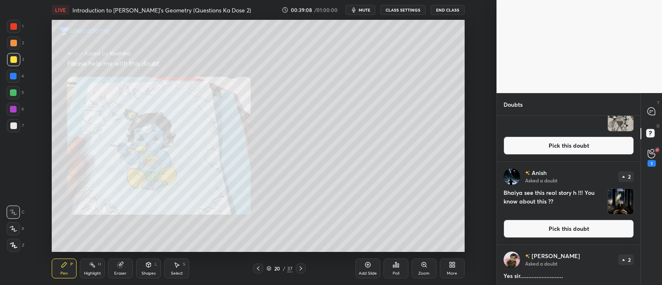
scroll to position [36, 0]
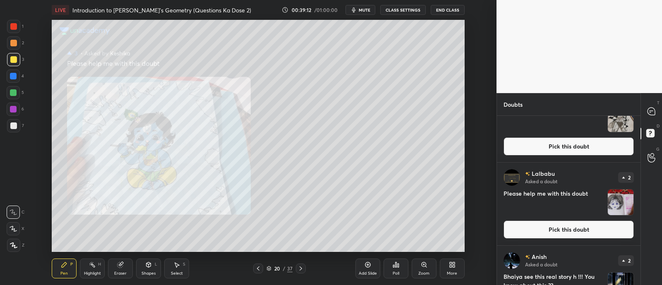
click at [563, 224] on button "Pick this doubt" at bounding box center [569, 230] width 130 height 18
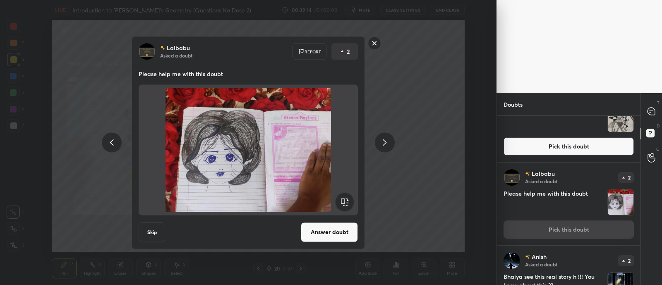
click at [335, 235] on button "Answer doubt" at bounding box center [329, 232] width 57 height 20
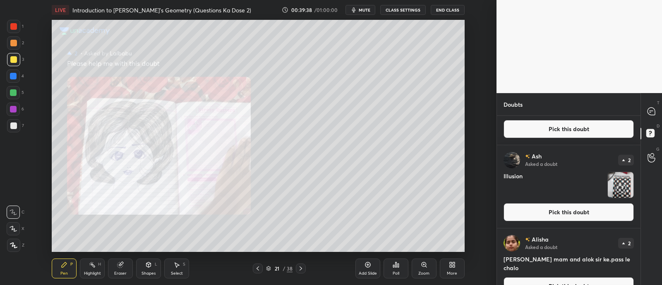
scroll to position [285, 0]
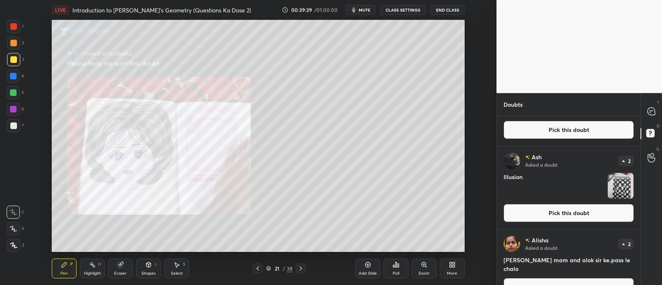
click at [555, 218] on button "Pick this doubt" at bounding box center [569, 213] width 130 height 18
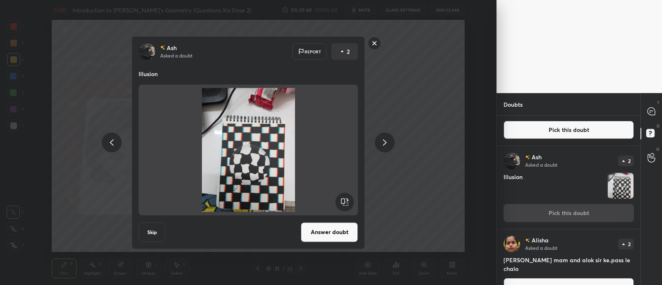
click at [344, 231] on button "Answer doubt" at bounding box center [329, 232] width 57 height 20
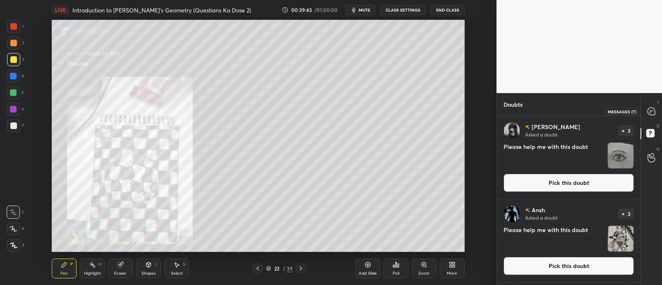
click at [655, 114] on icon at bounding box center [651, 111] width 7 height 7
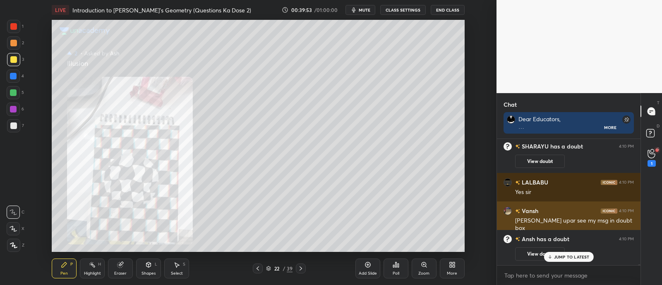
scroll to position [16685, 0]
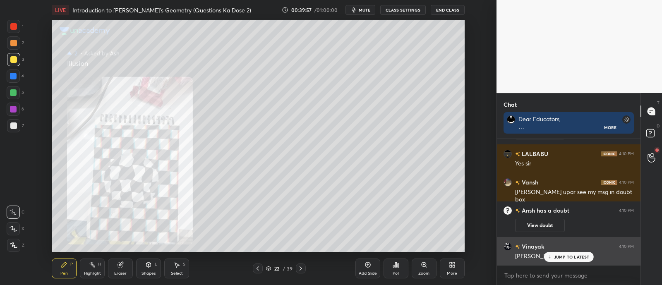
click at [559, 257] on p "JUMP TO LATEST" at bounding box center [572, 257] width 36 height 5
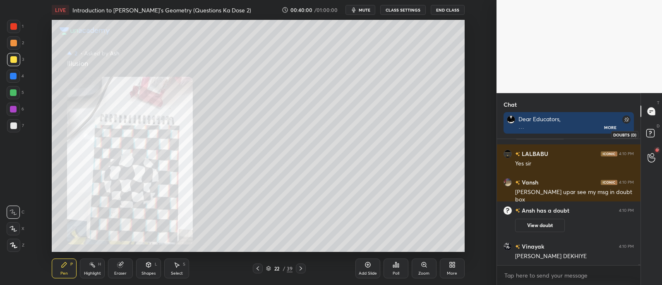
click at [649, 133] on rect at bounding box center [650, 134] width 8 height 8
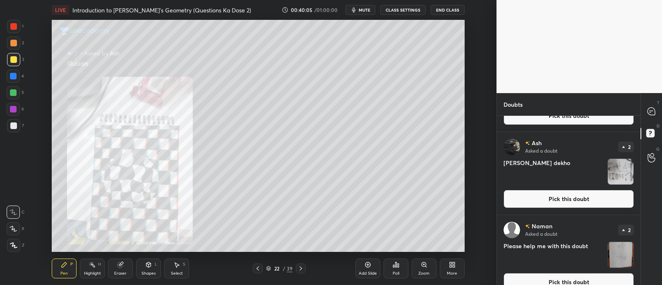
scroll to position [542, 0]
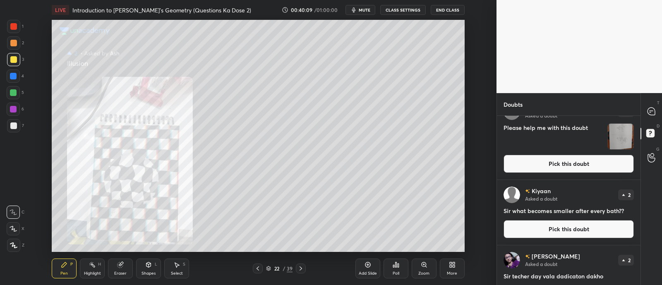
click at [560, 167] on button "Pick this doubt" at bounding box center [569, 164] width 130 height 18
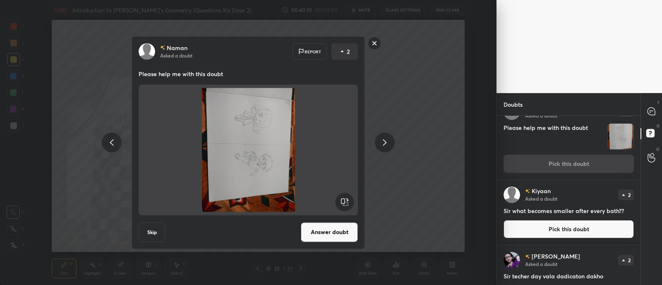
scroll to position [629, 0]
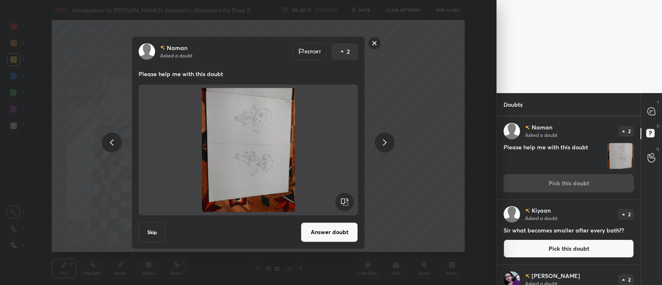
click at [343, 199] on rect at bounding box center [344, 201] width 19 height 19
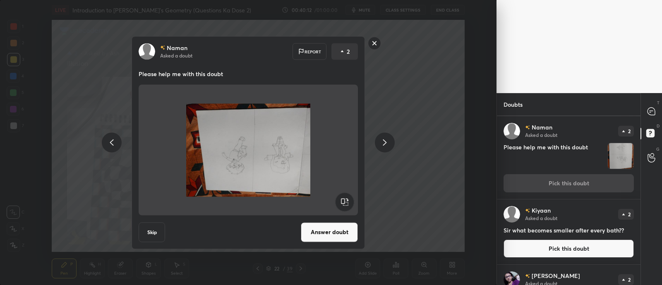
click at [349, 202] on rect at bounding box center [344, 201] width 19 height 19
click at [350, 204] on rect at bounding box center [344, 201] width 19 height 19
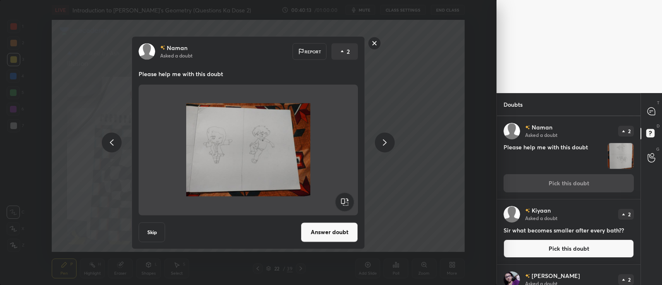
click at [331, 229] on button "Answer doubt" at bounding box center [329, 232] width 57 height 20
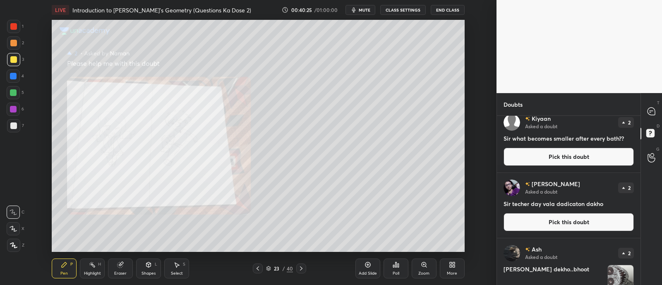
scroll to position [635, 0]
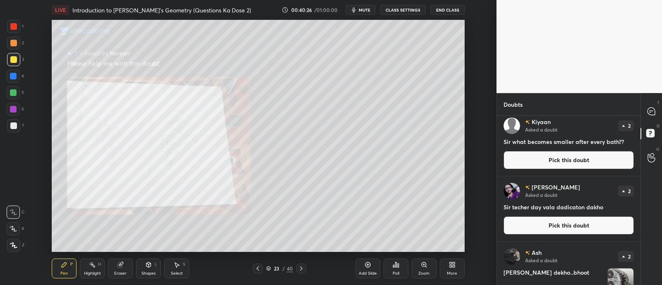
click at [548, 159] on button "Pick this doubt" at bounding box center [569, 160] width 130 height 18
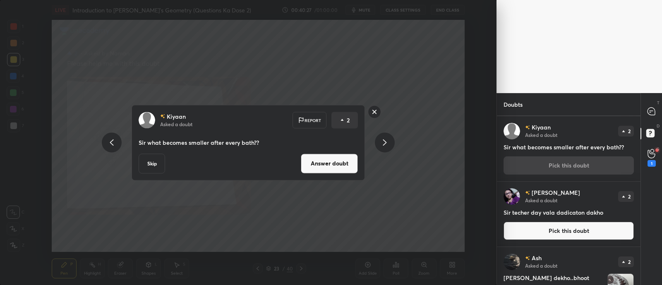
click at [333, 158] on button "Answer doubt" at bounding box center [329, 164] width 57 height 20
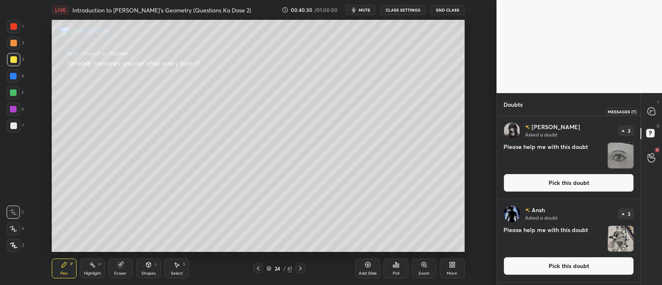
click at [651, 108] on icon at bounding box center [651, 111] width 7 height 7
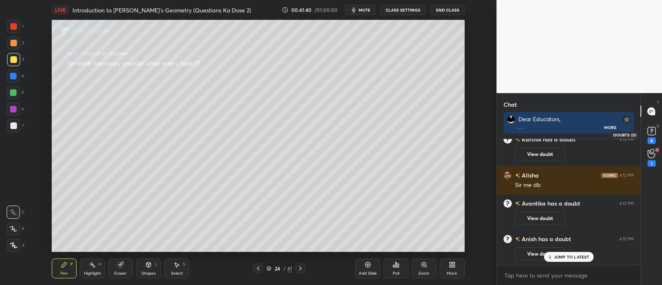
scroll to position [2, 2]
click at [650, 132] on rect at bounding box center [652, 131] width 8 height 8
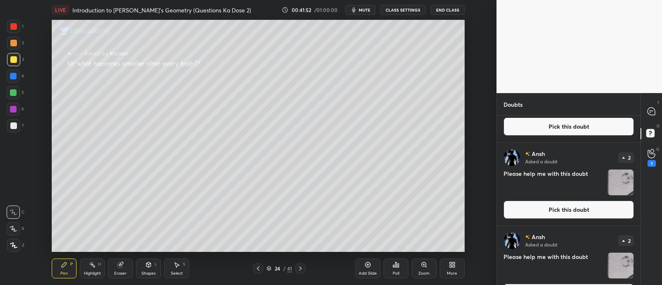
scroll to position [939, 0]
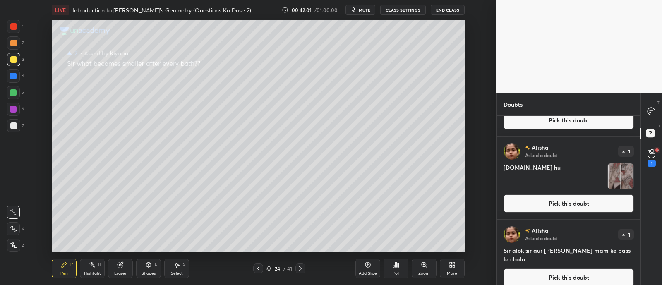
click at [579, 197] on button "Pick this doubt" at bounding box center [569, 203] width 130 height 18
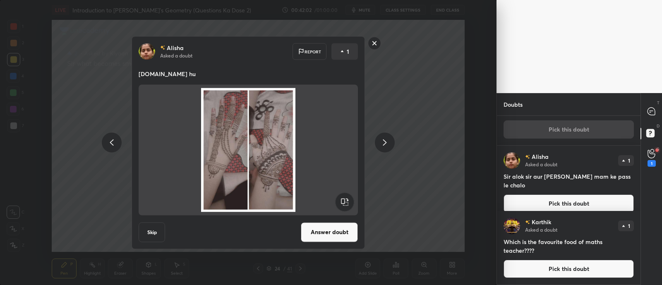
click at [338, 231] on button "Answer doubt" at bounding box center [329, 232] width 57 height 20
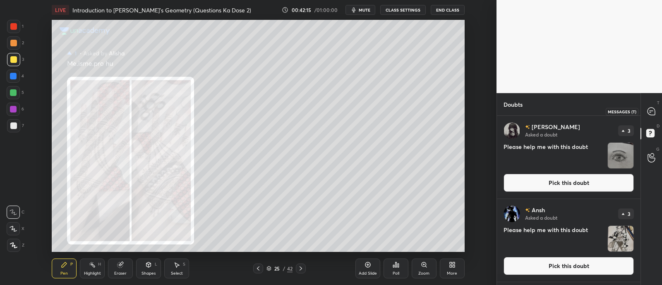
click at [651, 112] on icon at bounding box center [651, 111] width 7 height 7
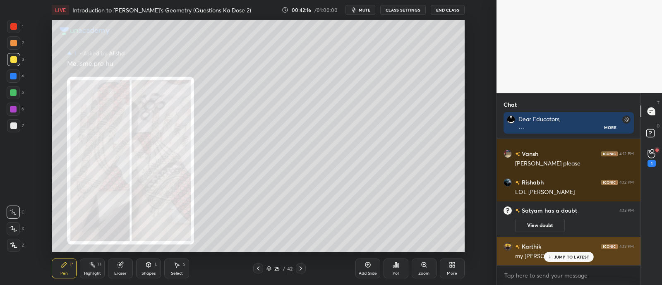
click at [562, 259] on p "JUMP TO LATEST" at bounding box center [572, 257] width 36 height 5
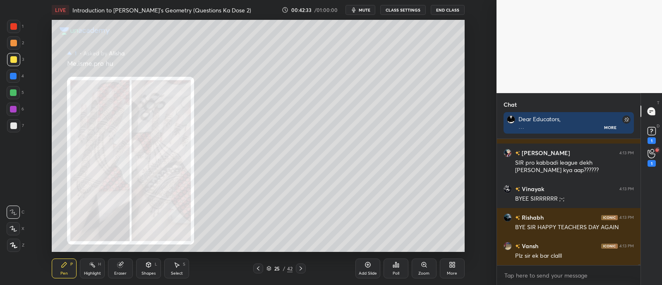
click at [458, 11] on button "End Class" at bounding box center [448, 10] width 34 height 10
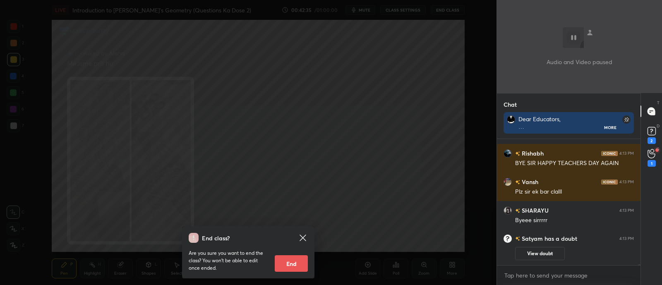
click at [292, 265] on button "End" at bounding box center [291, 263] width 33 height 17
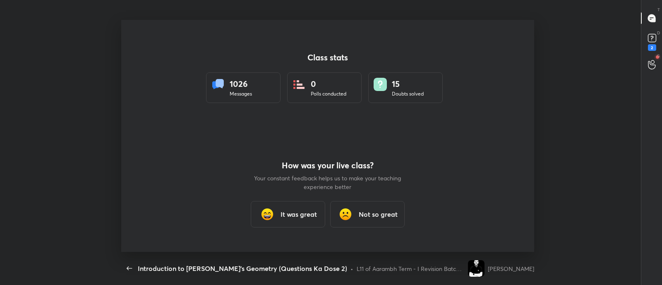
type textarea "x"
